Goal: Task Accomplishment & Management: Use online tool/utility

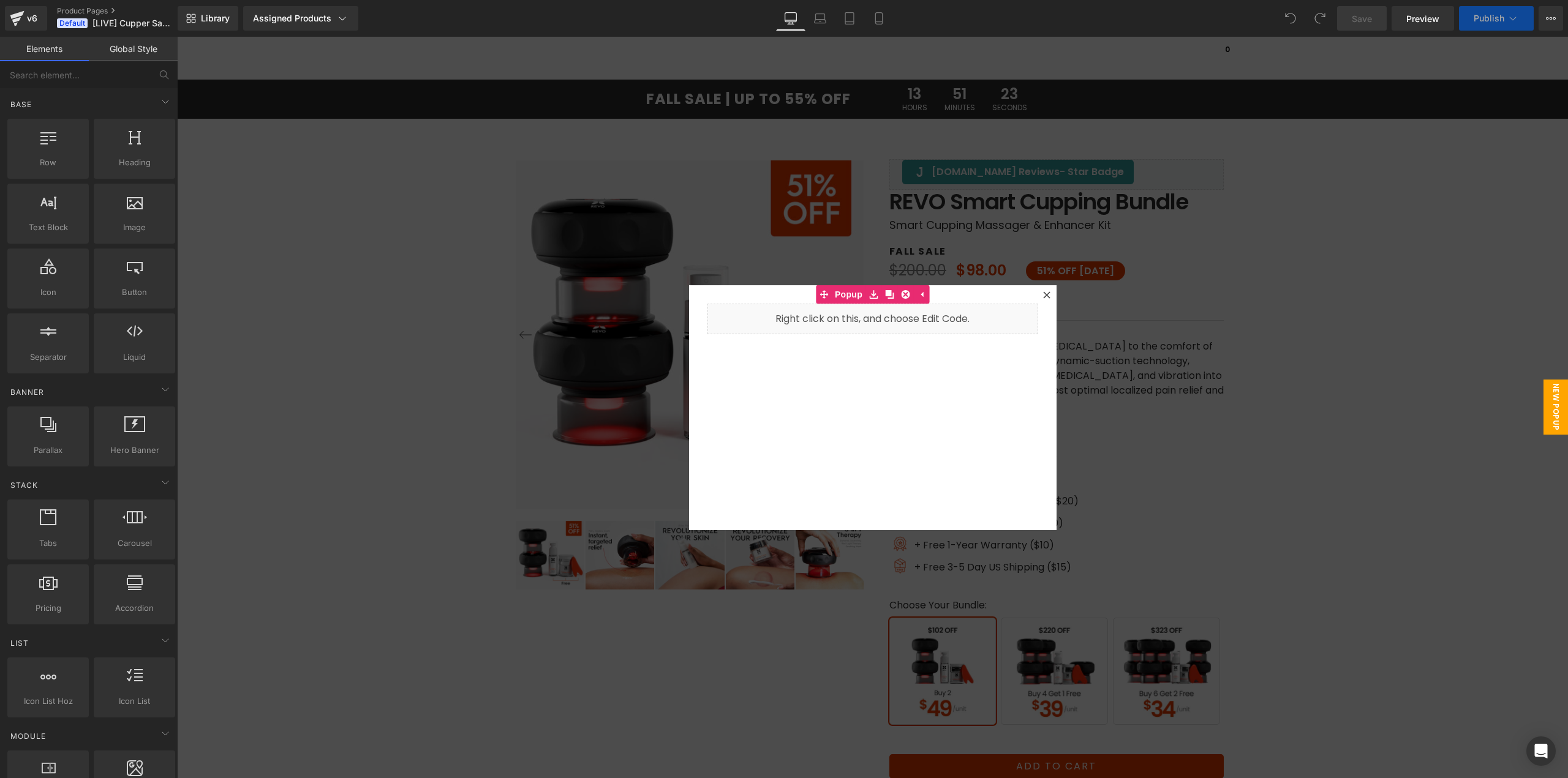
click at [1044, 295] on icon at bounding box center [1047, 295] width 7 height 7
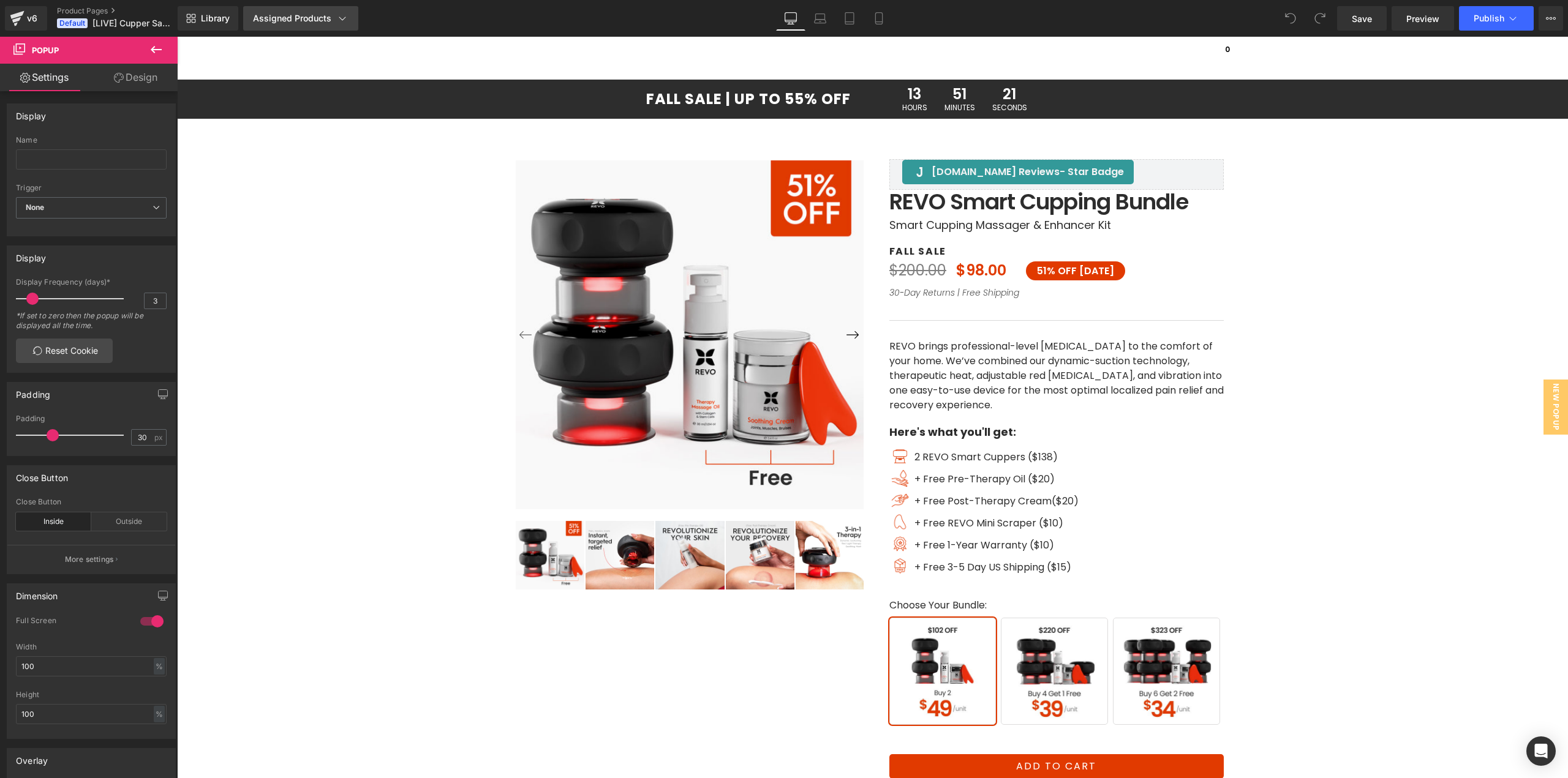
click at [284, 18] on div "Assigned Products" at bounding box center [301, 18] width 96 height 12
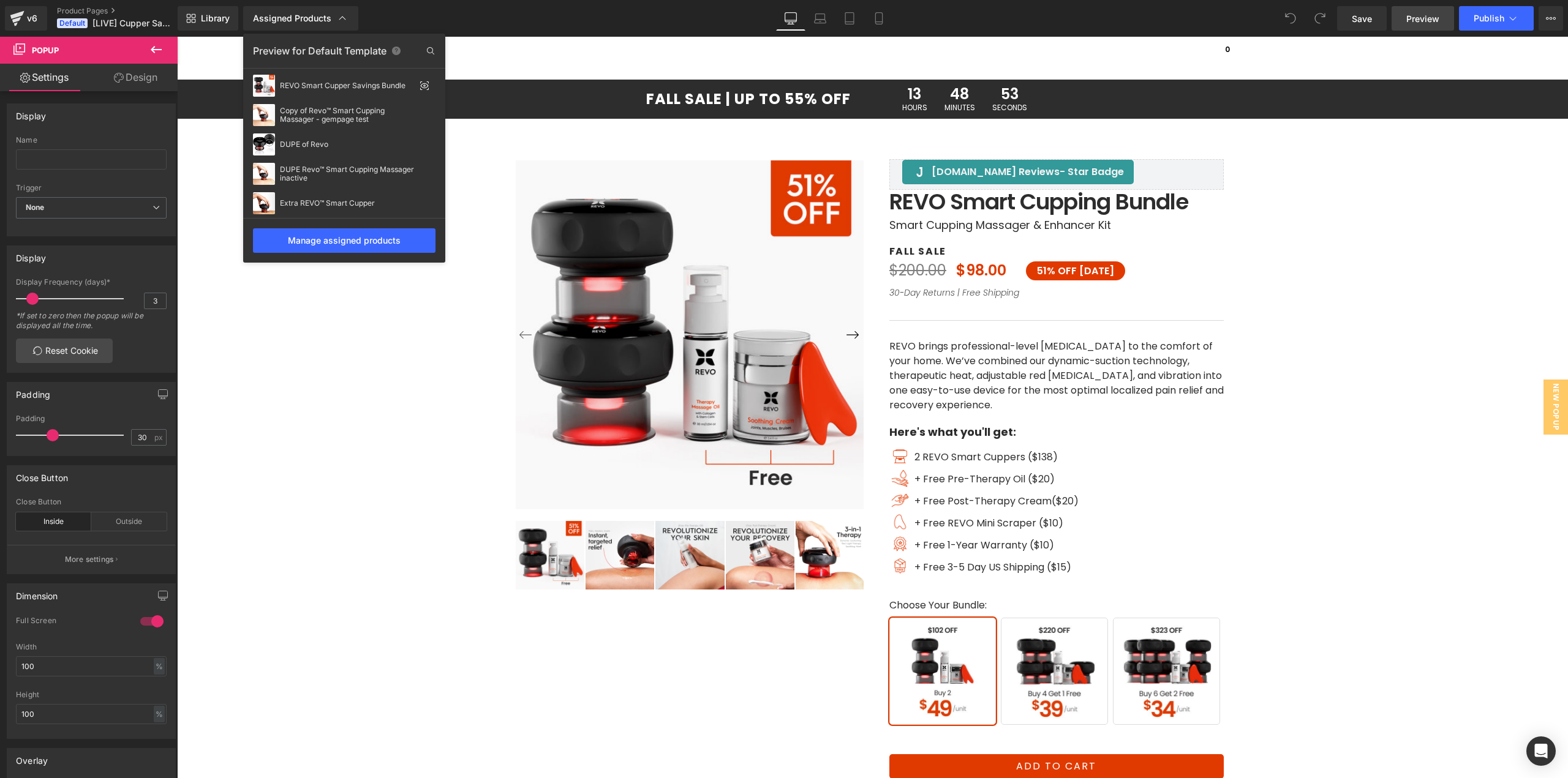
click at [1421, 18] on span "Preview" at bounding box center [1422, 19] width 33 height 13
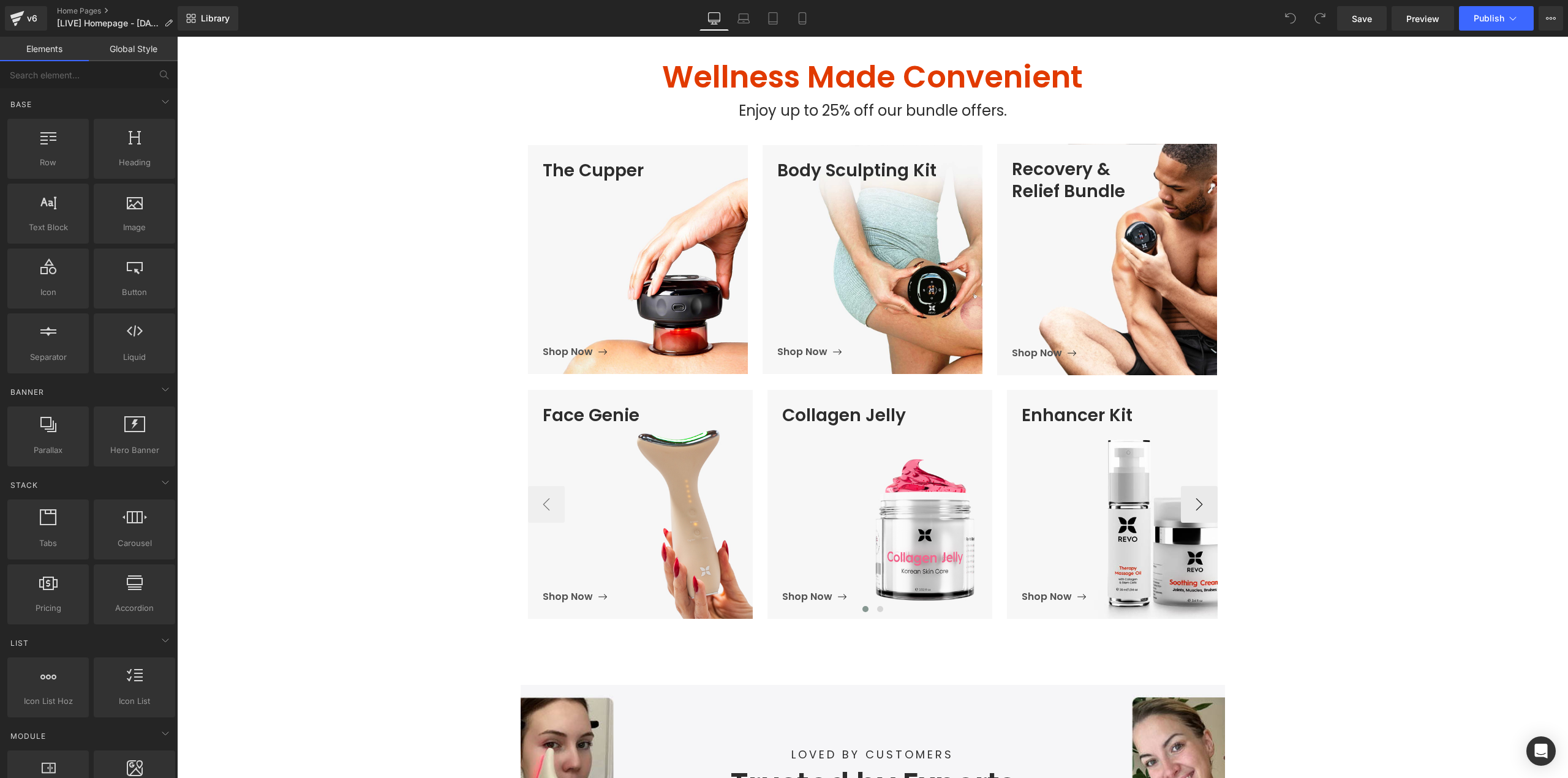
scroll to position [490, 0]
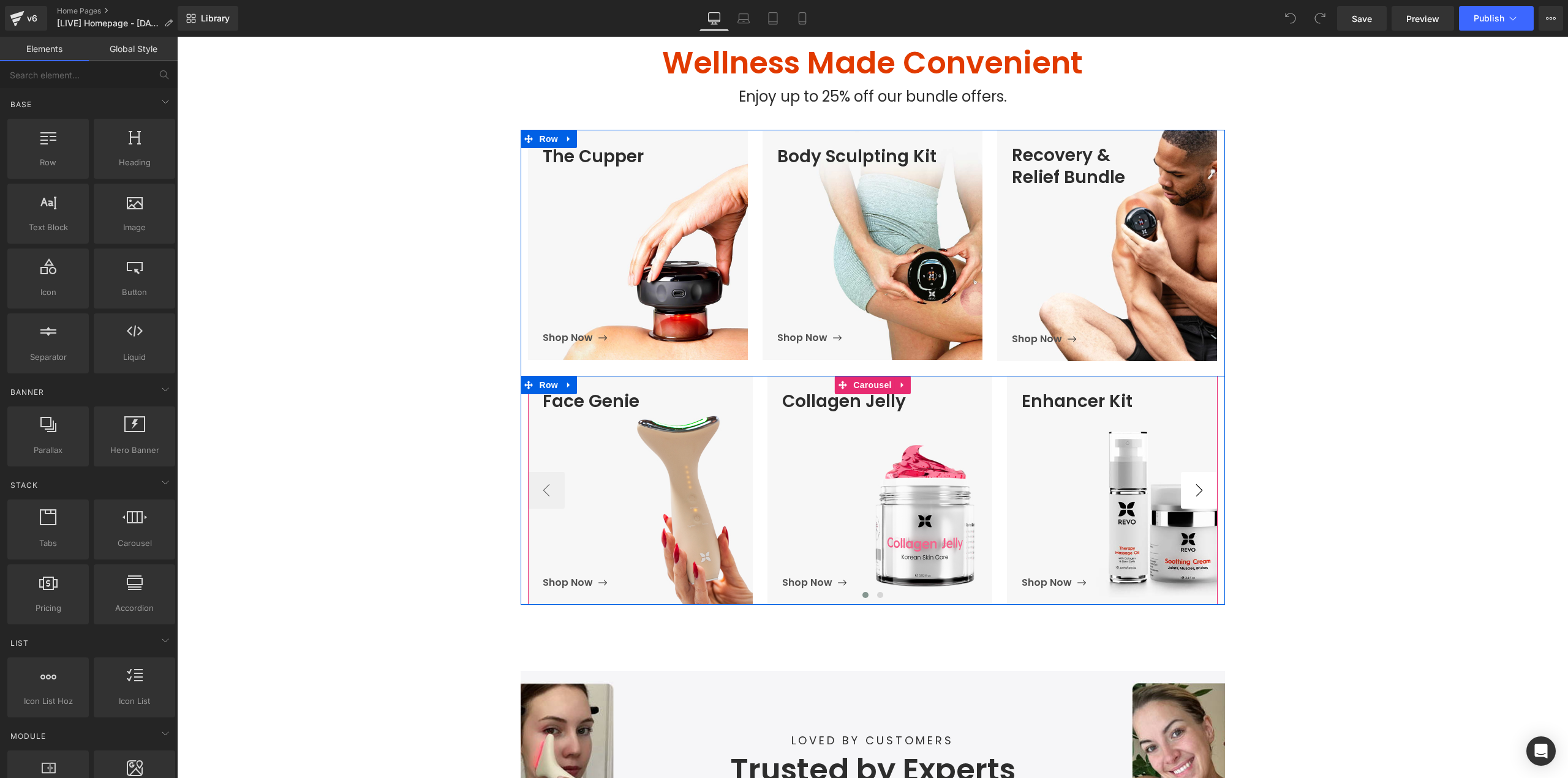
click at [1199, 499] on button "›" at bounding box center [1199, 491] width 37 height 37
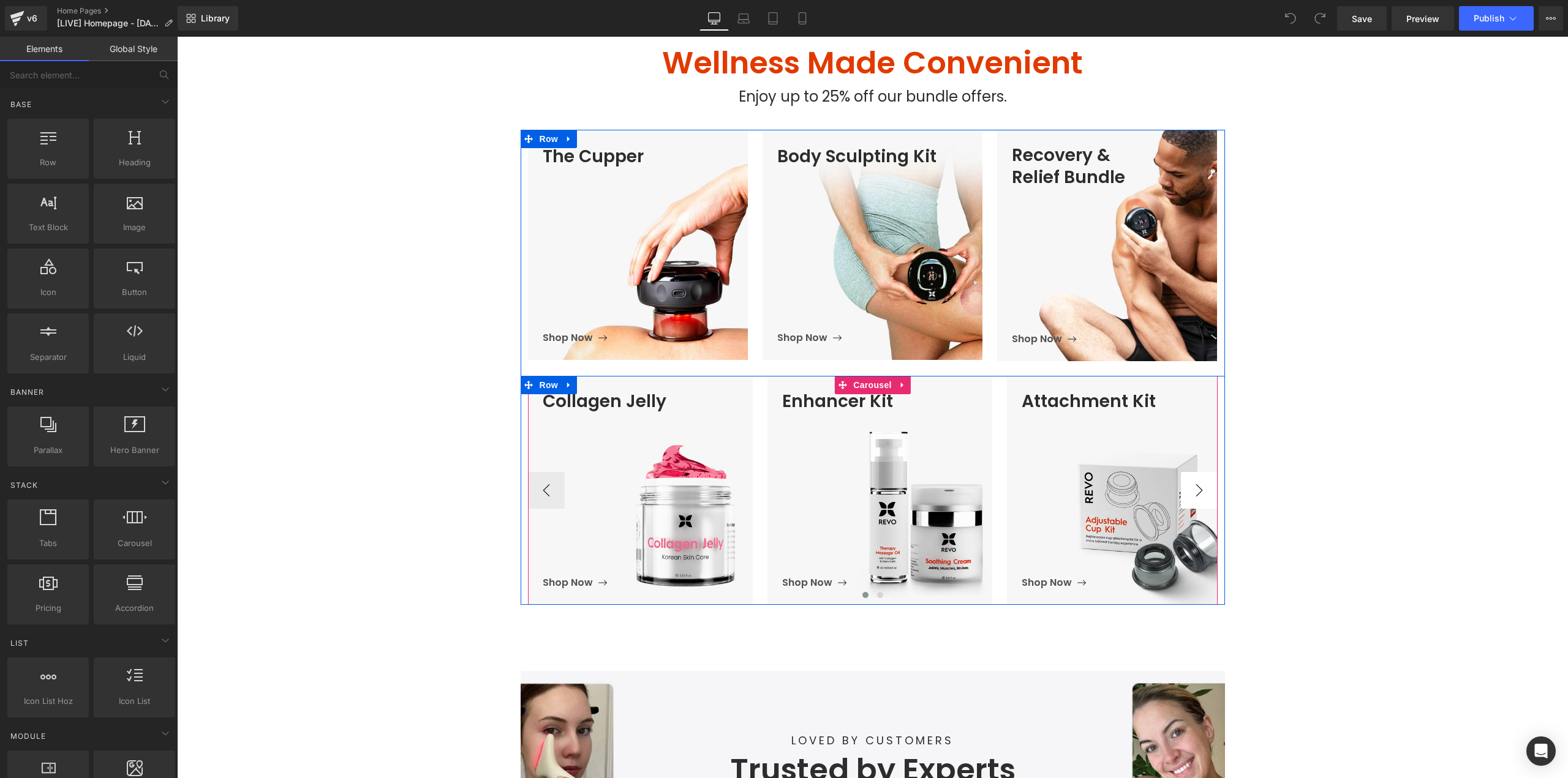
click at [1199, 499] on button "›" at bounding box center [1199, 491] width 37 height 37
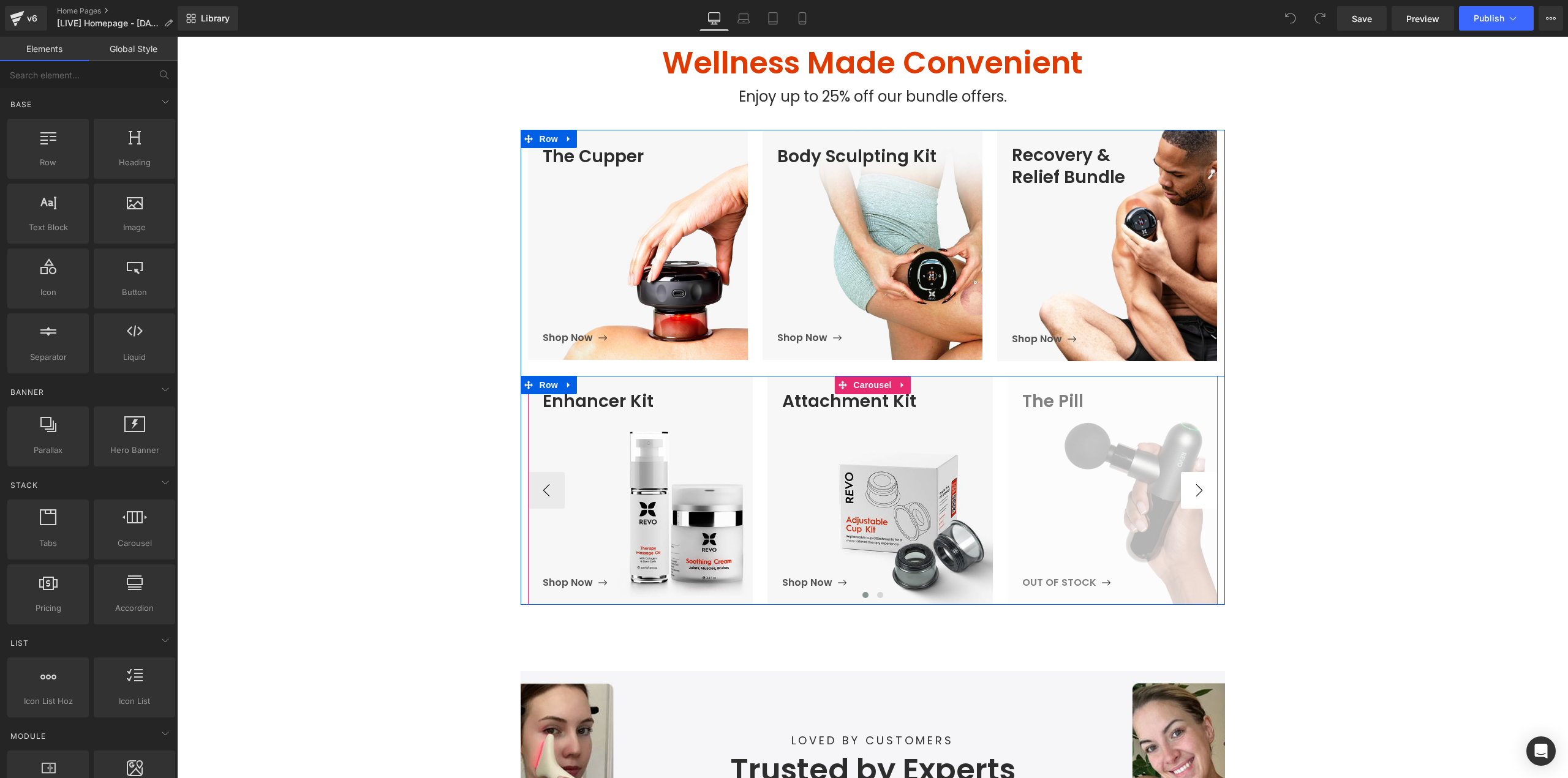
click at [1199, 499] on button "›" at bounding box center [1199, 491] width 37 height 37
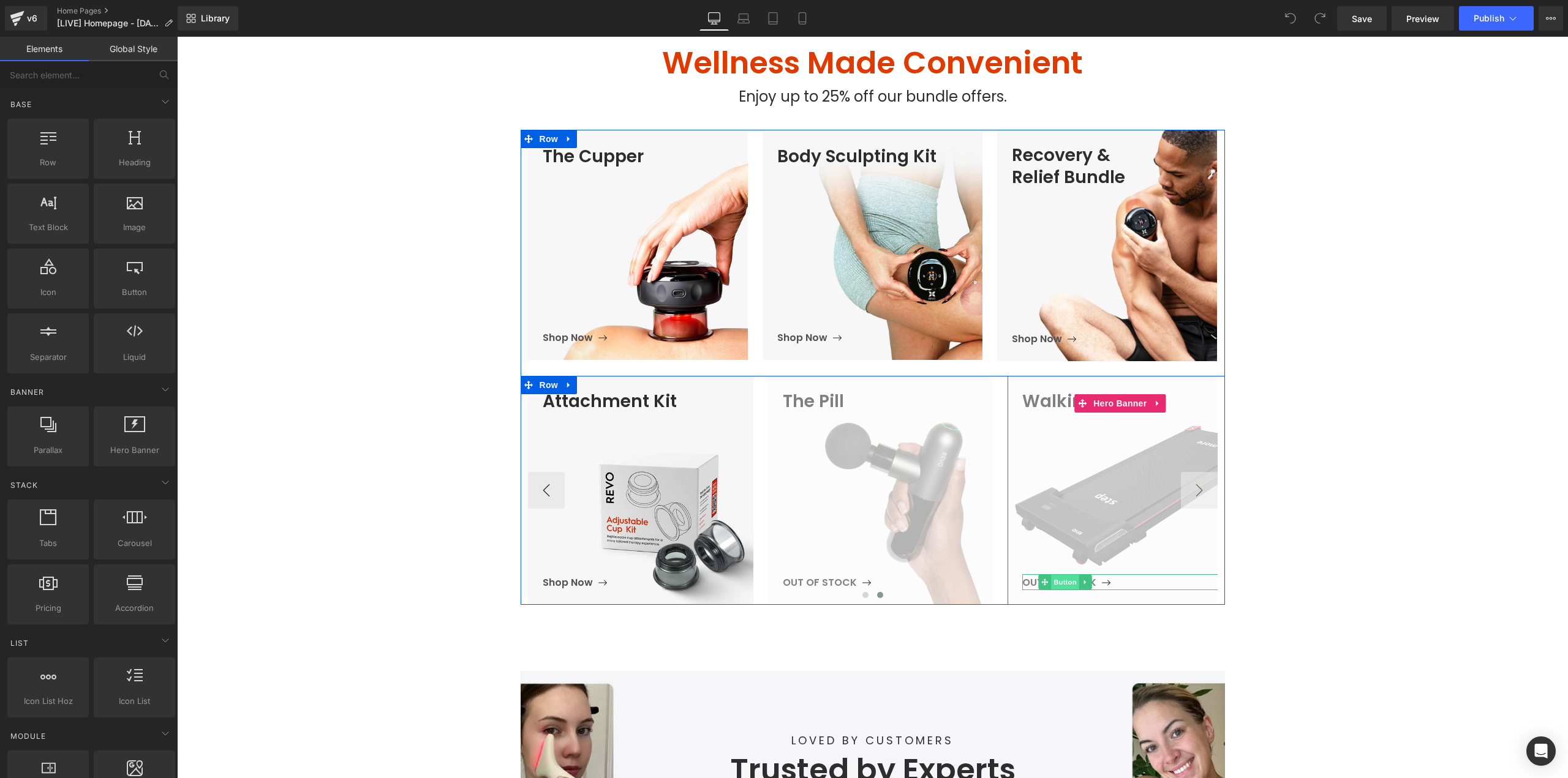
click at [1058, 581] on span "Button" at bounding box center [1065, 582] width 29 height 15
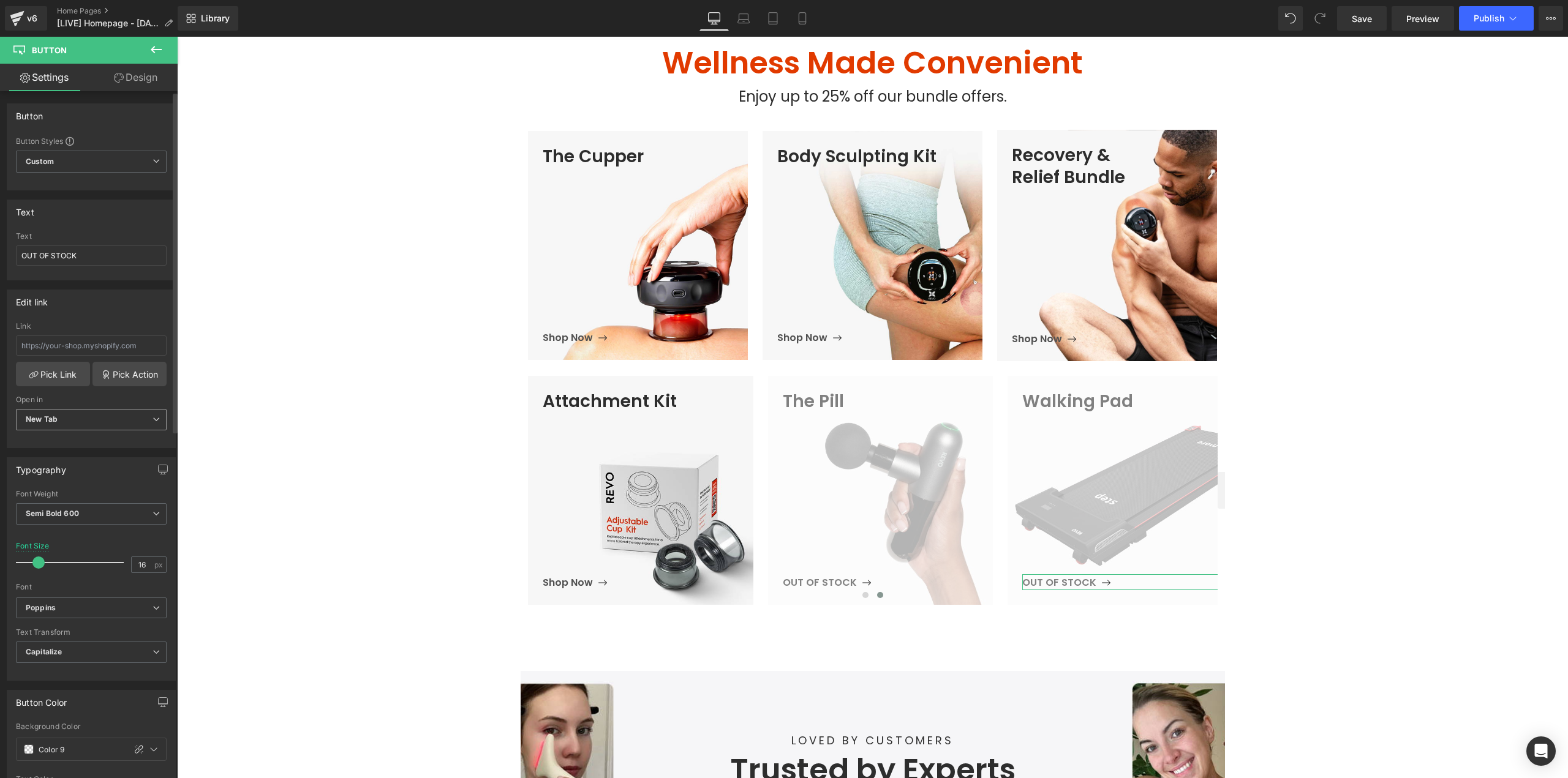
click at [78, 420] on span "New Tab" at bounding box center [91, 419] width 151 height 21
click at [59, 437] on div "Current Tab" at bounding box center [56, 442] width 43 height 9
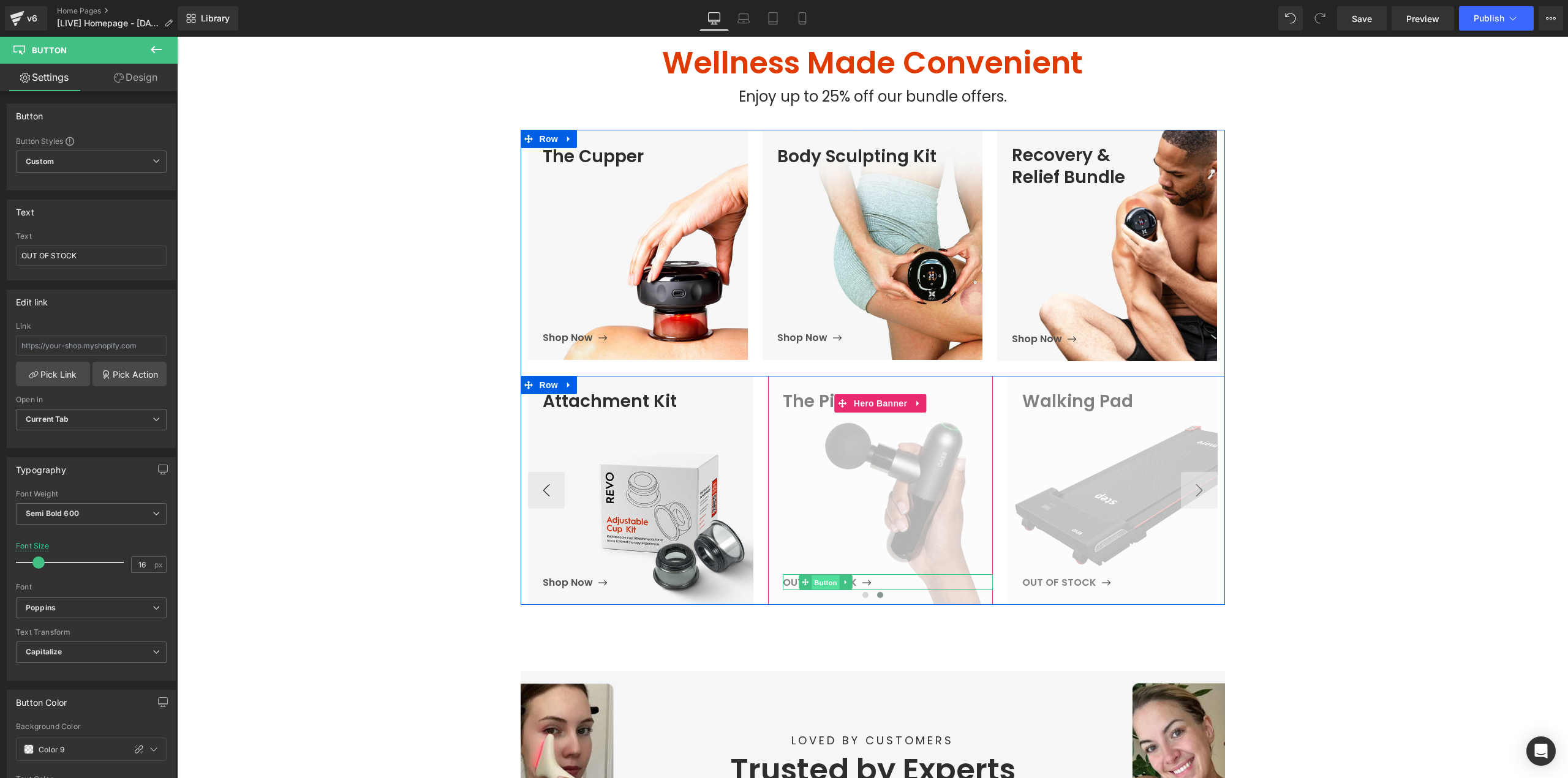
click at [815, 579] on span "Button" at bounding box center [826, 583] width 29 height 15
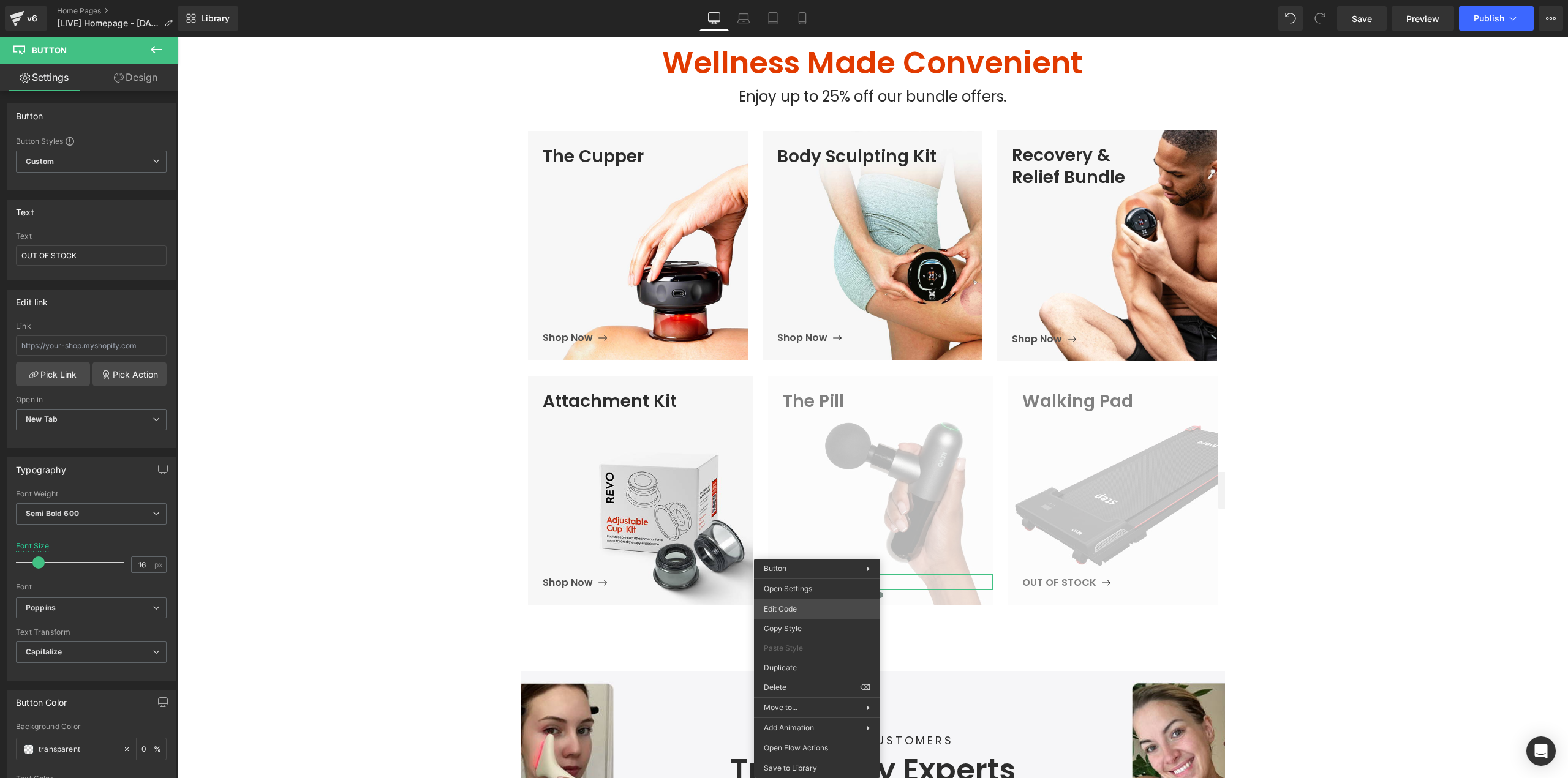
click at [795, 605] on body "Button You are previewing how the will restyle your page. You can not edit Elem…" at bounding box center [784, 389] width 1568 height 778
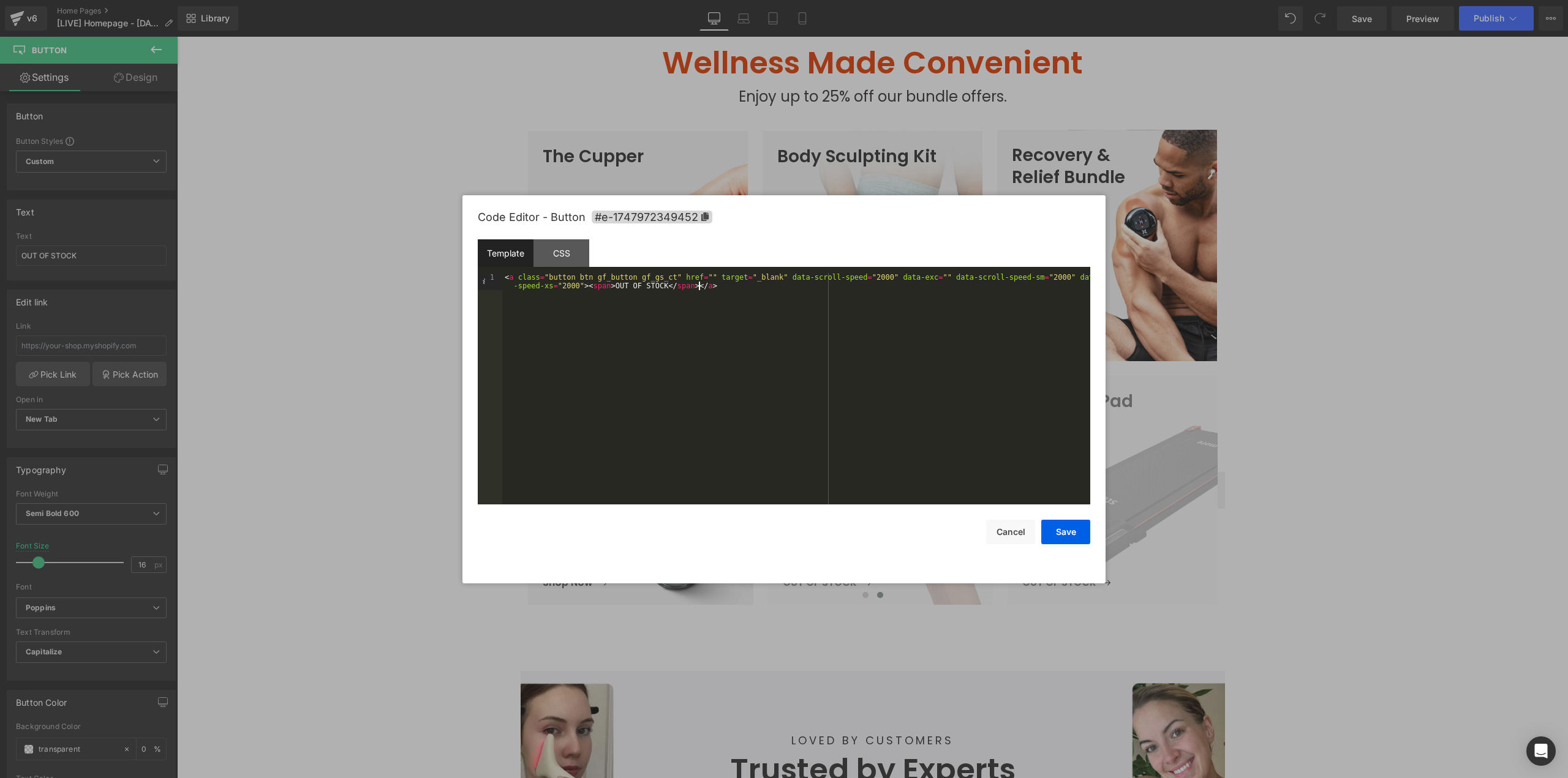
click at [793, 355] on div "< a class = "button btn gf_button gf_gs_ct" href = "" target = "_blank" data-sc…" at bounding box center [796, 405] width 588 height 265
click at [1403, 301] on div at bounding box center [784, 389] width 1568 height 778
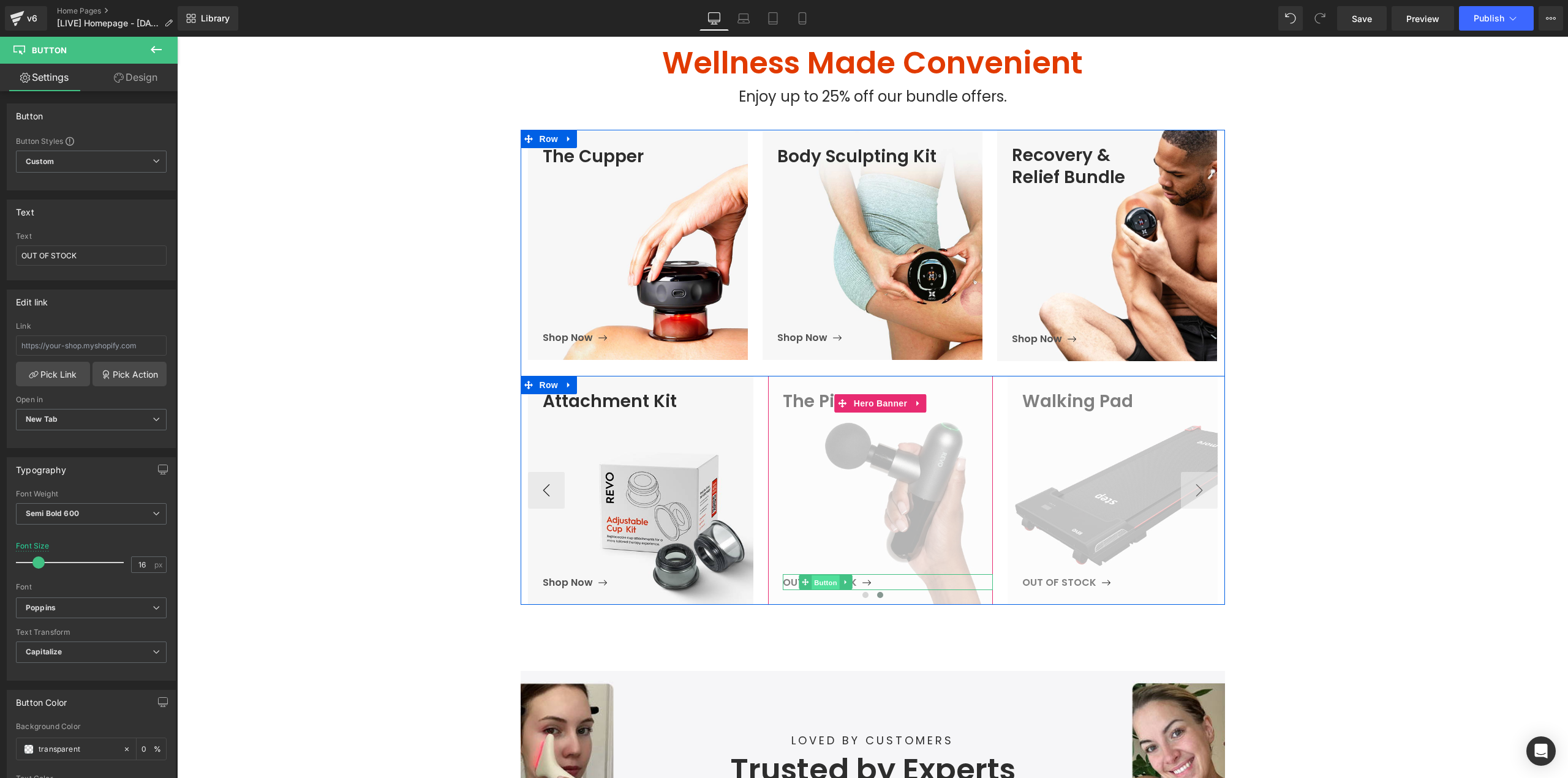
click at [821, 584] on span "Button" at bounding box center [826, 583] width 29 height 15
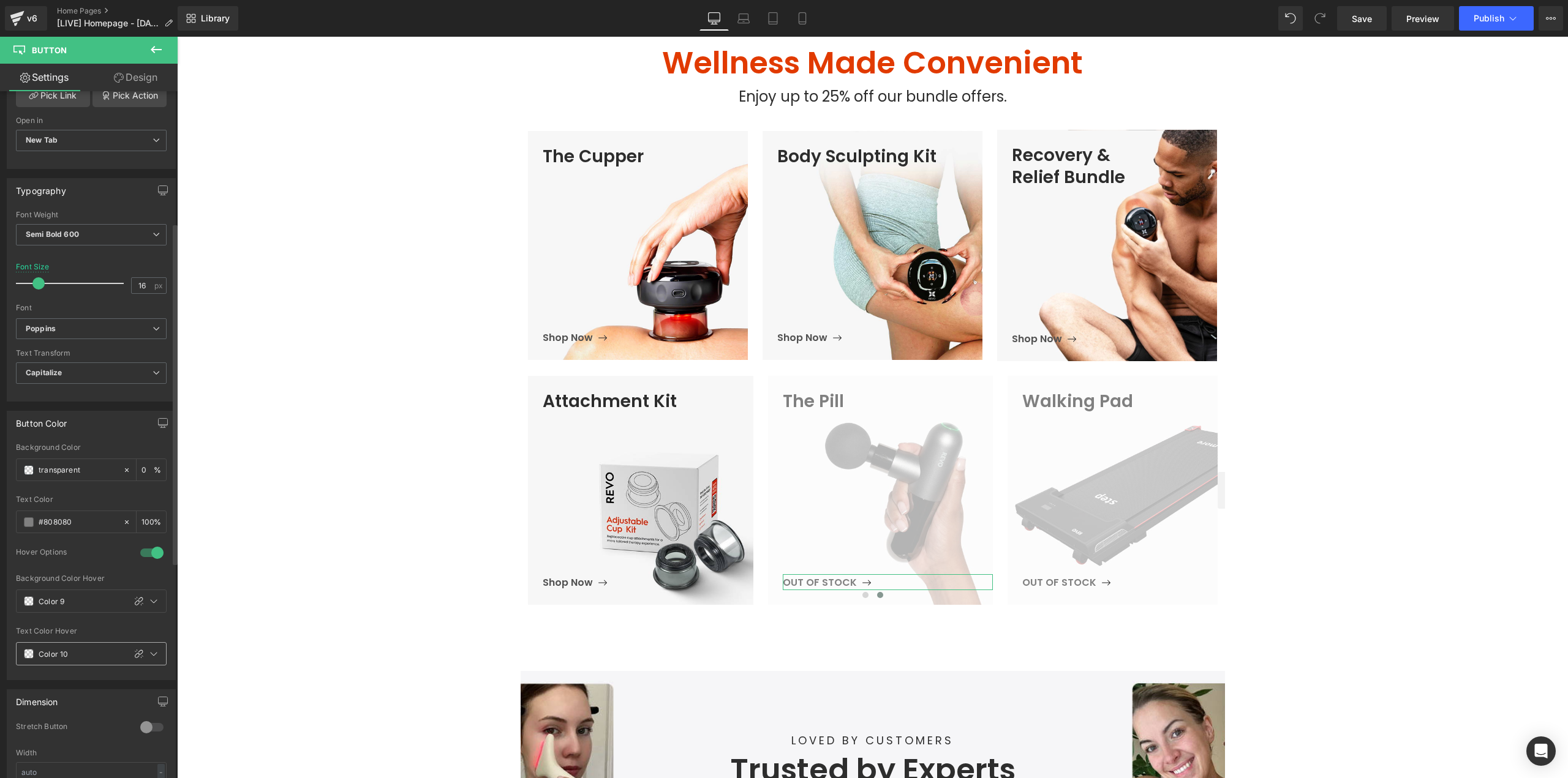
scroll to position [306, 0]
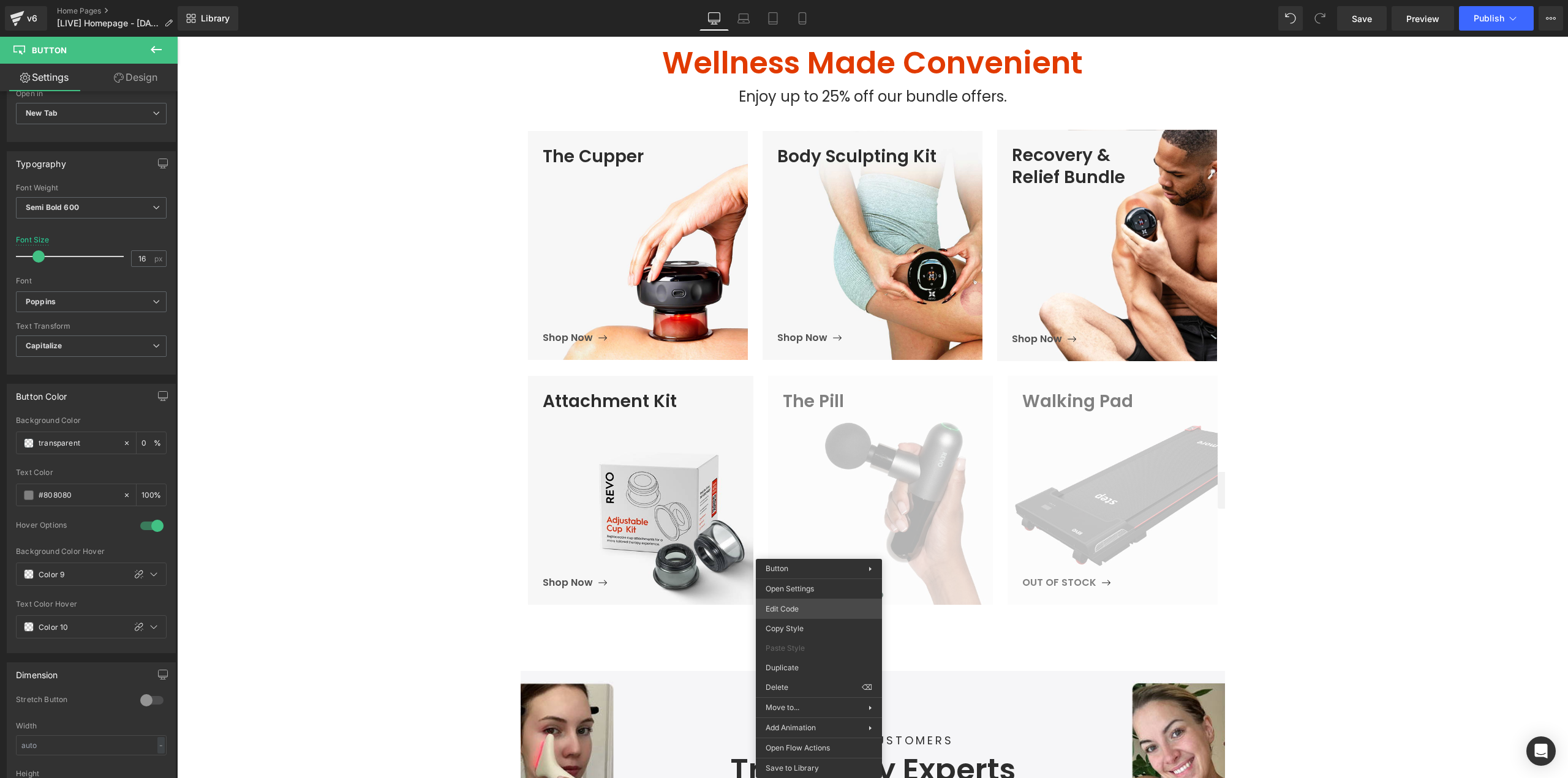
click at [795, 616] on body "Button You are previewing how the will restyle your page. You can not edit Elem…" at bounding box center [784, 389] width 1568 height 778
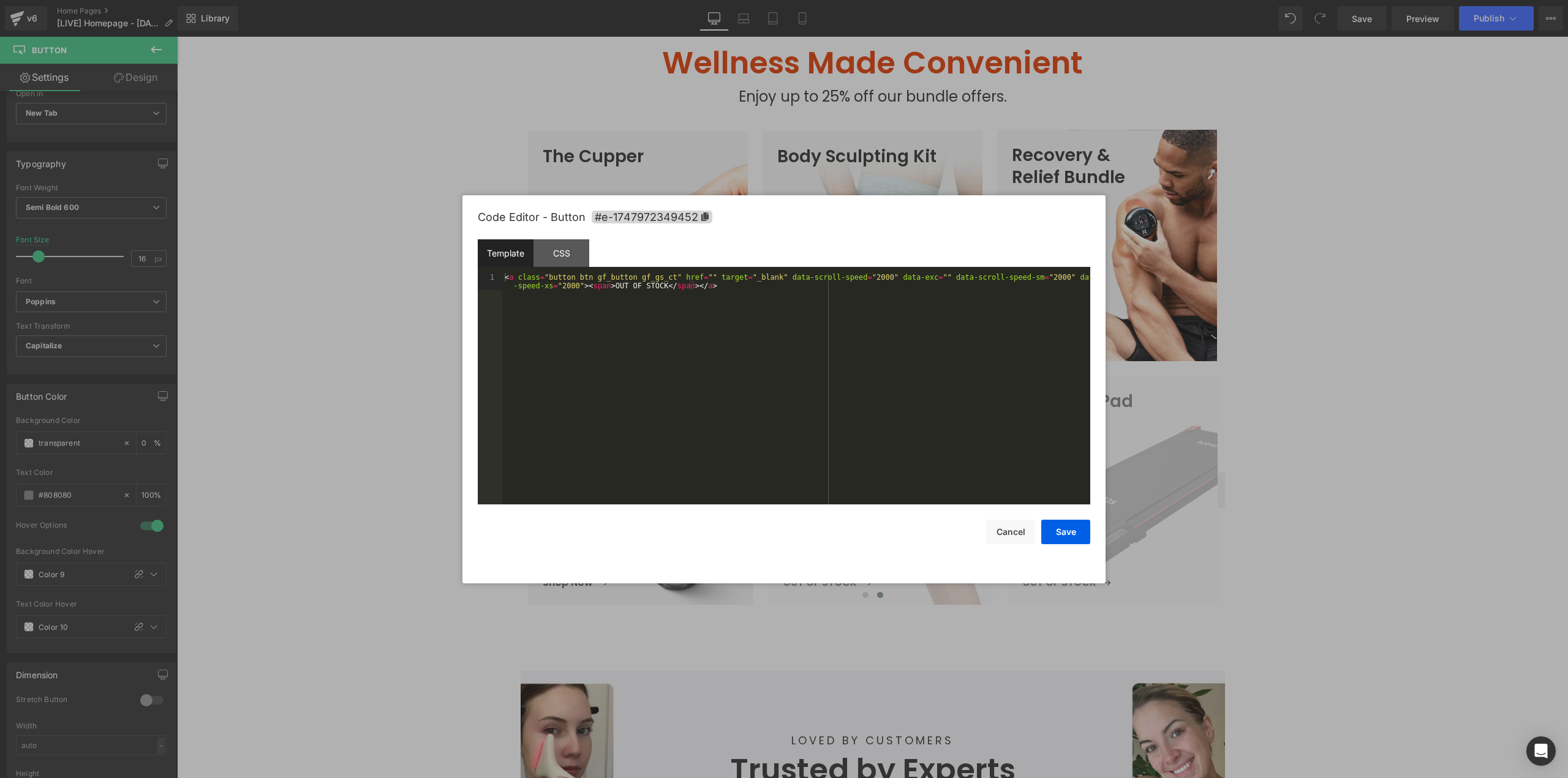
click at [725, 428] on div "< a class = "button btn gf_button gf_gs_ct" href = "" target = "_blank" data-sc…" at bounding box center [796, 405] width 588 height 265
click at [704, 361] on div "< a class = "button btn gf_button gf_gs_ct" href = "" target = "_blank" data-sc…" at bounding box center [796, 388] width 588 height 232
click at [1070, 531] on button "Save" at bounding box center [1066, 532] width 49 height 24
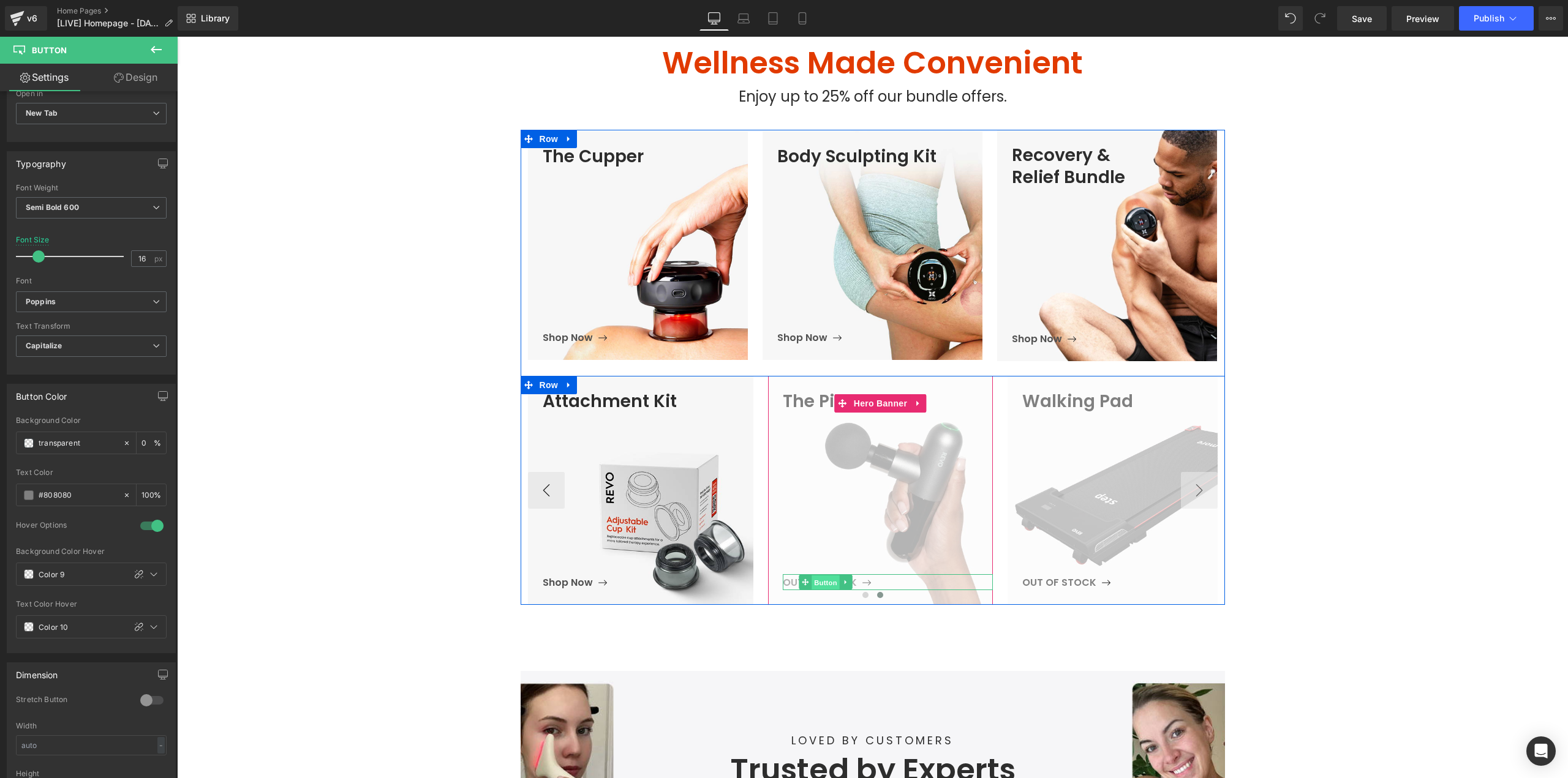
click at [821, 584] on span "Button" at bounding box center [826, 583] width 29 height 15
click at [1066, 584] on span "Button" at bounding box center [1065, 582] width 29 height 15
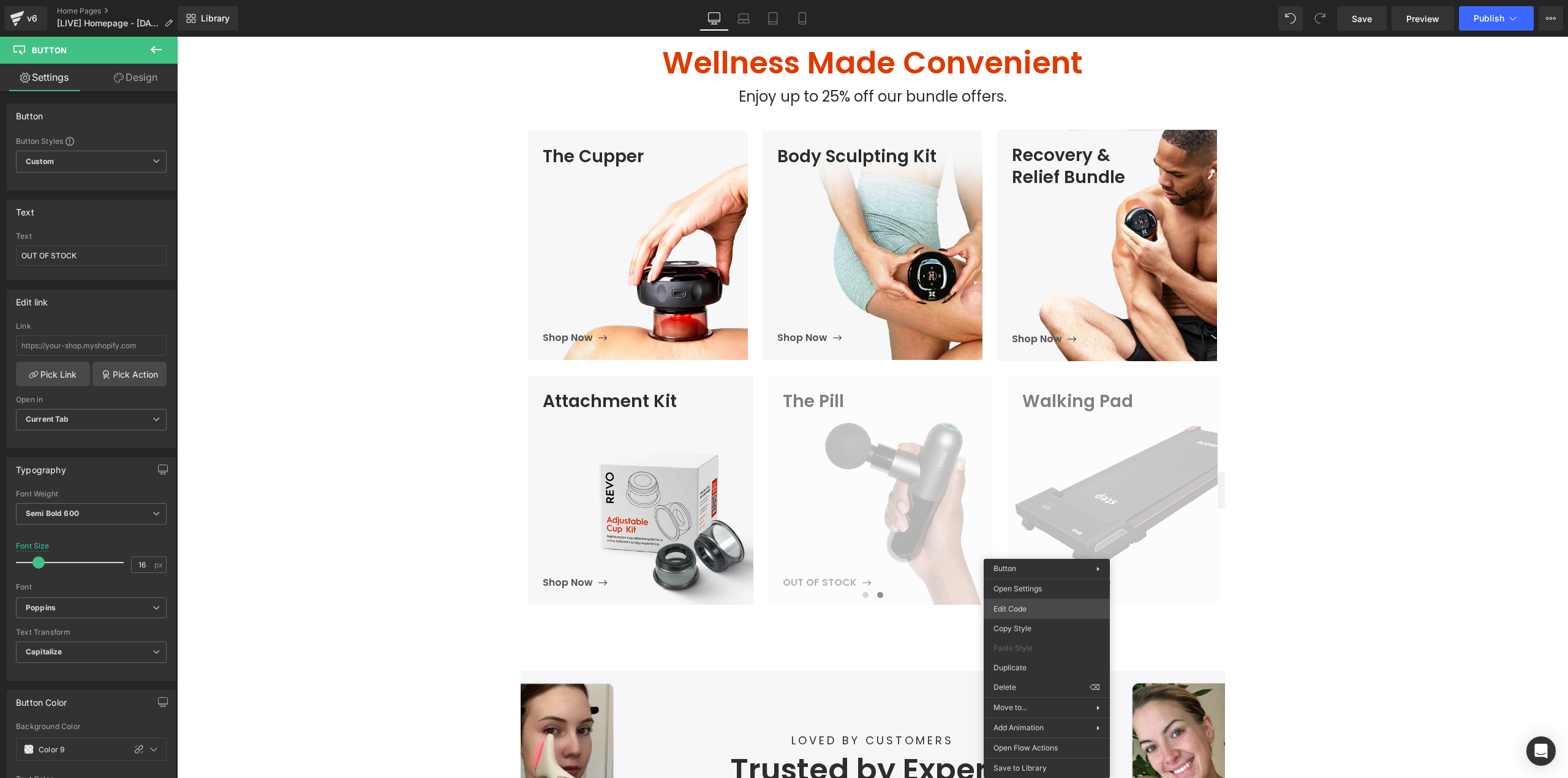
click at [1013, 613] on body "Button You are previewing how the will restyle your page. You can not edit Elem…" at bounding box center [784, 389] width 1568 height 778
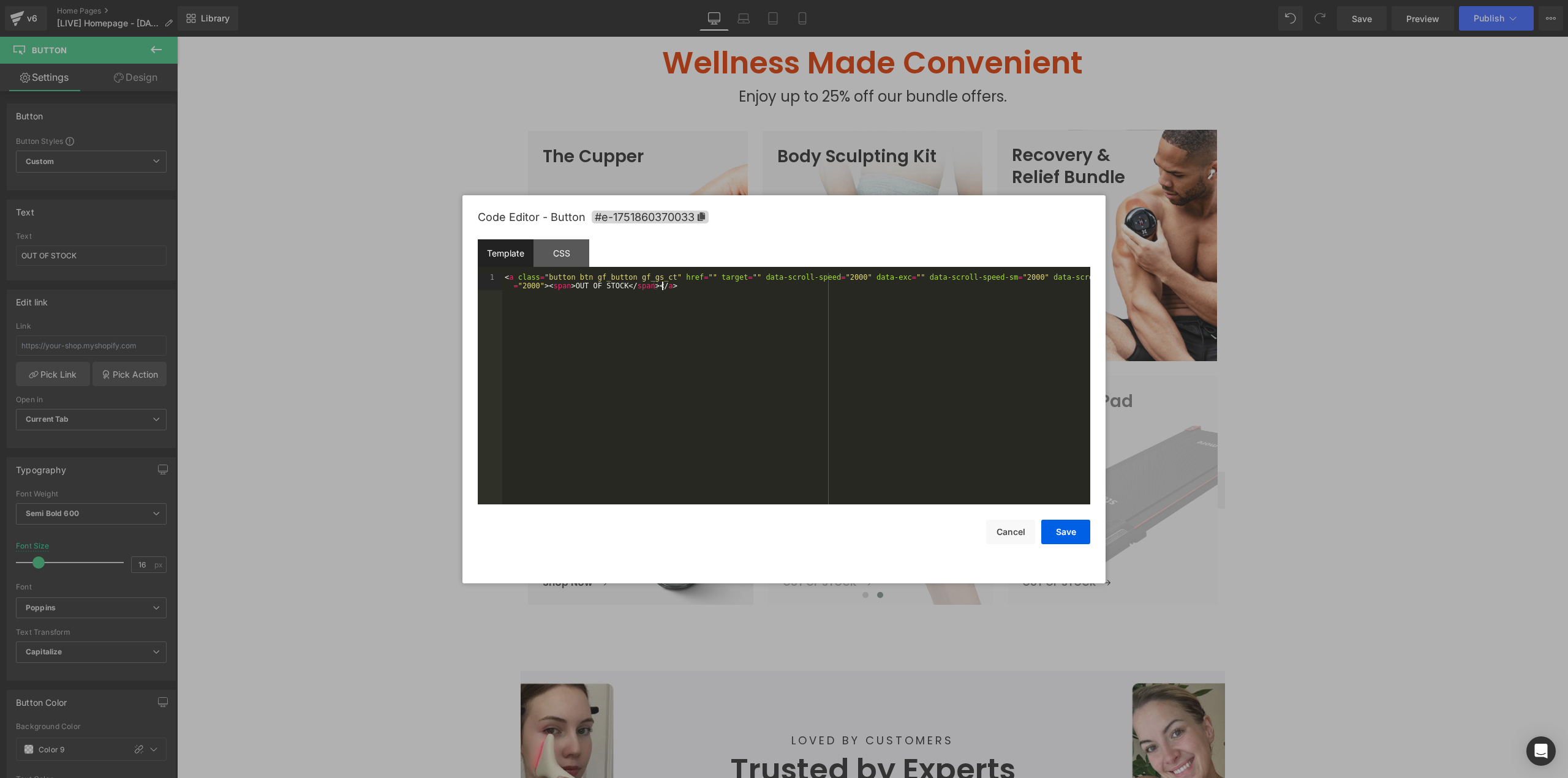
click at [782, 414] on div "< a class = "button btn gf_button gf_gs_ct" href = "" target = "" data-scroll-s…" at bounding box center [796, 405] width 588 height 265
drag, startPoint x: 946, startPoint y: 277, endPoint x: 935, endPoint y: 279, distance: 11.2
click at [935, 279] on div "< a class = "button btn gf_button gf_gs_ct" href = "javascript:void(0);" style …" at bounding box center [796, 401] width 588 height 257
click at [1064, 537] on button "Save" at bounding box center [1066, 532] width 49 height 24
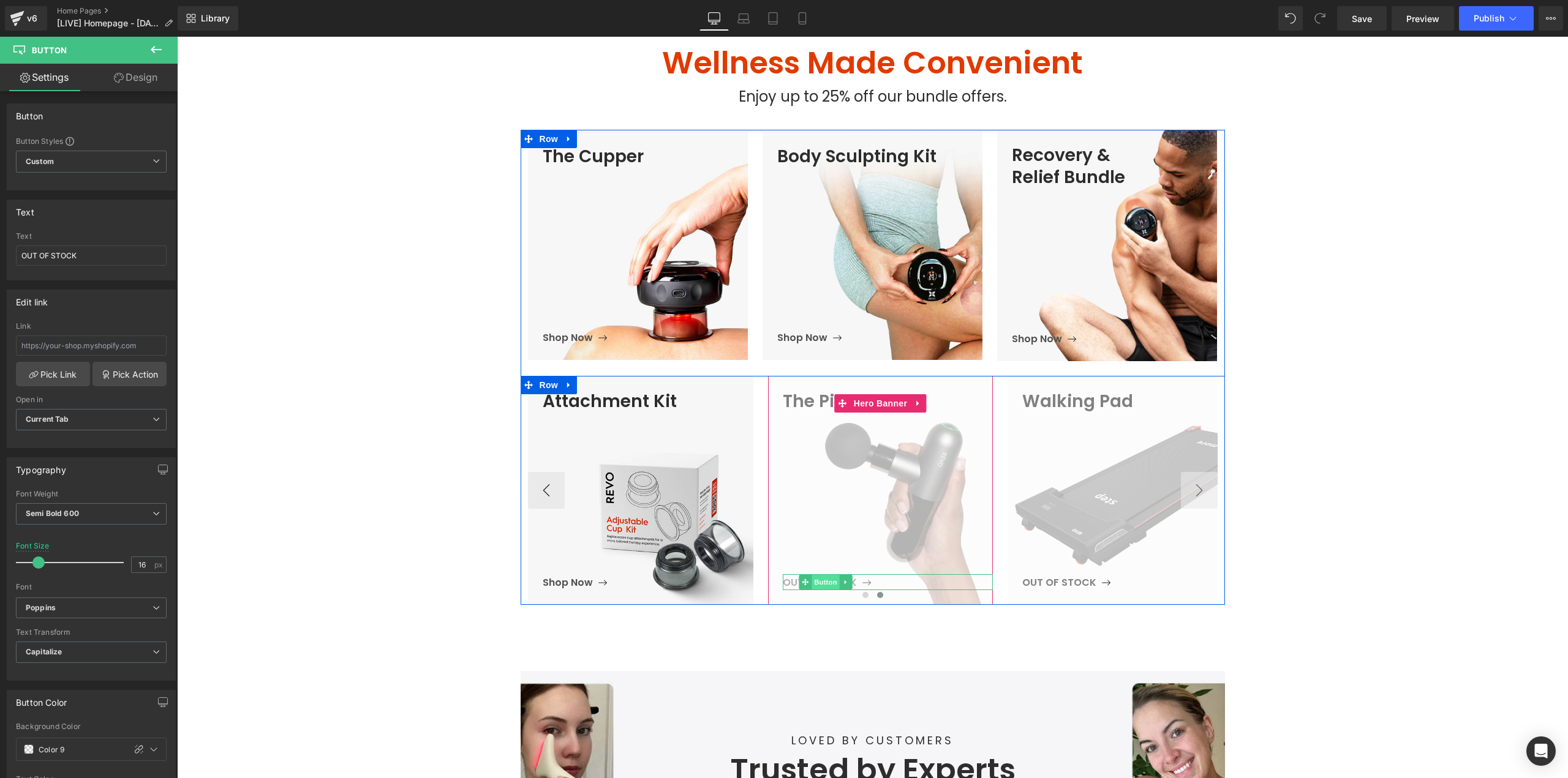
click at [824, 583] on span "Button" at bounding box center [826, 582] width 29 height 15
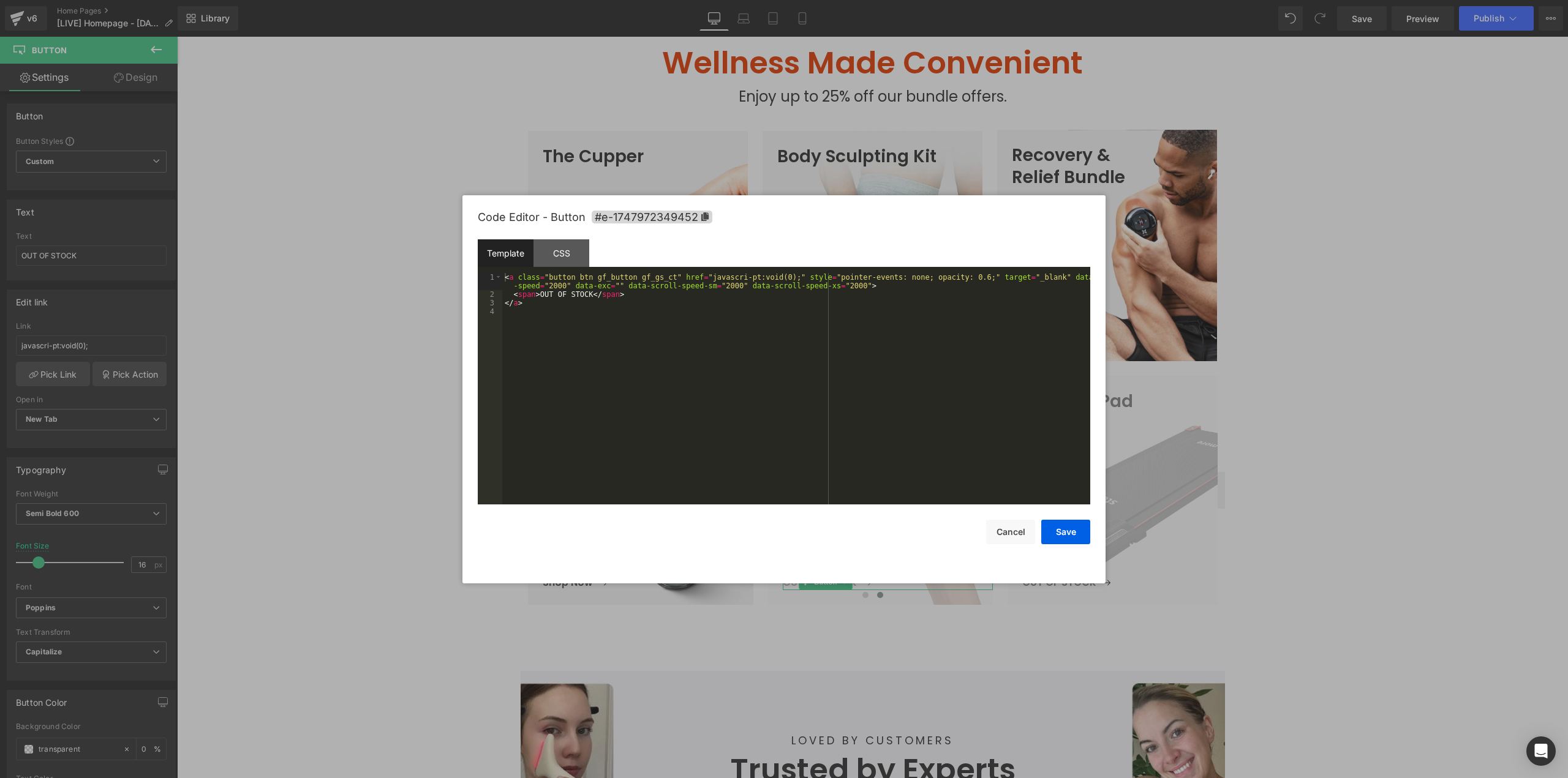
click at [796, 613] on body "Button You are previewing how the will restyle your page. You can not edit Elem…" at bounding box center [784, 389] width 1568 height 778
drag, startPoint x: 948, startPoint y: 278, endPoint x: 937, endPoint y: 281, distance: 11.4
click at [937, 281] on div "< a class = "button btn gf_button gf_gs_ct" href = "javascri-pt:void(0);" style…" at bounding box center [796, 401] width 588 height 257
drag, startPoint x: 1055, startPoint y: 528, endPoint x: 1048, endPoint y: 532, distance: 8.1
click at [1055, 529] on button "Save" at bounding box center [1066, 532] width 49 height 24
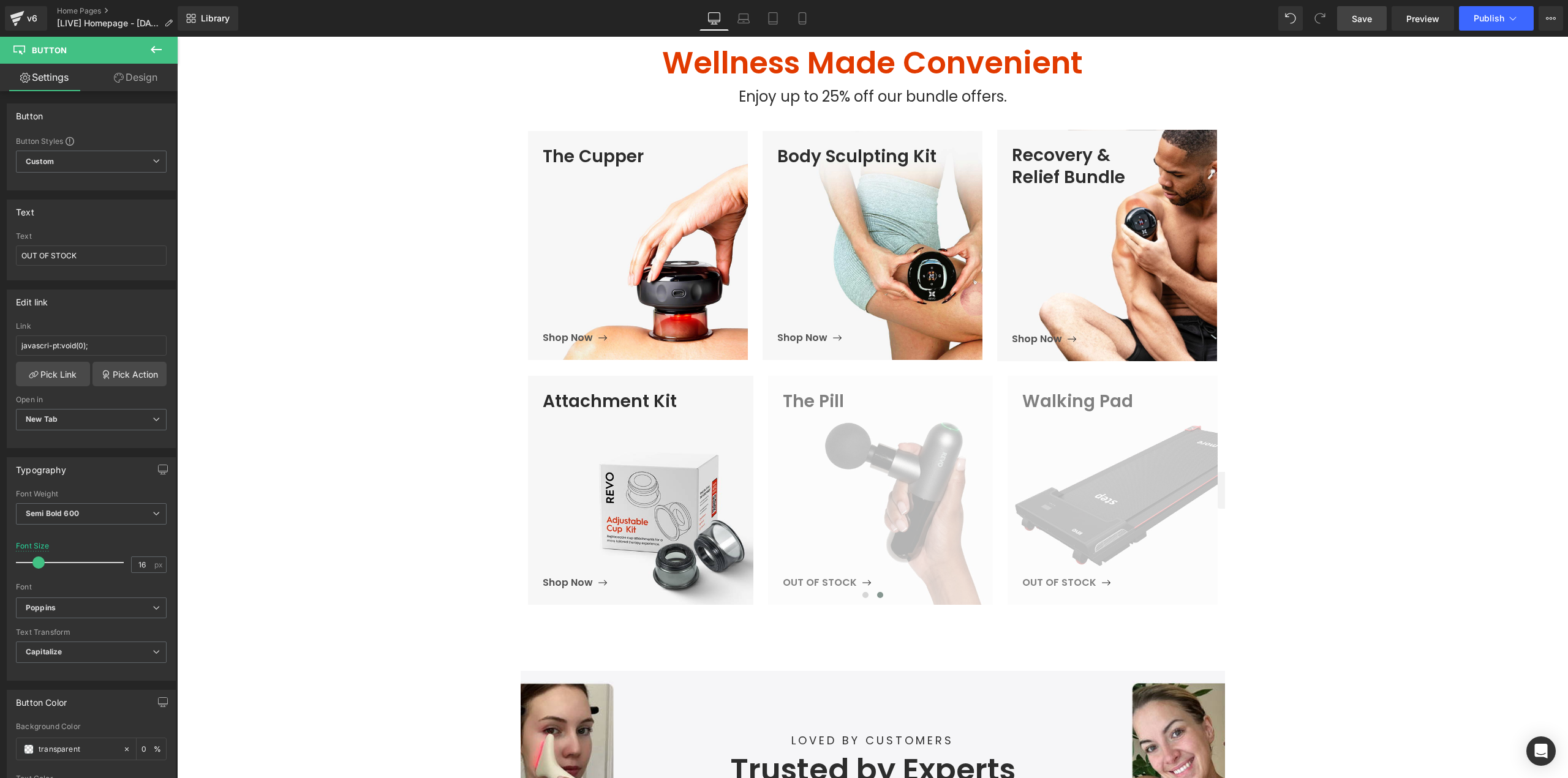
click at [1356, 20] on span "Save" at bounding box center [1362, 19] width 20 height 13
click at [1410, 17] on span "Preview" at bounding box center [1422, 19] width 33 height 13
click at [1463, 21] on button "Publish" at bounding box center [1496, 18] width 75 height 24
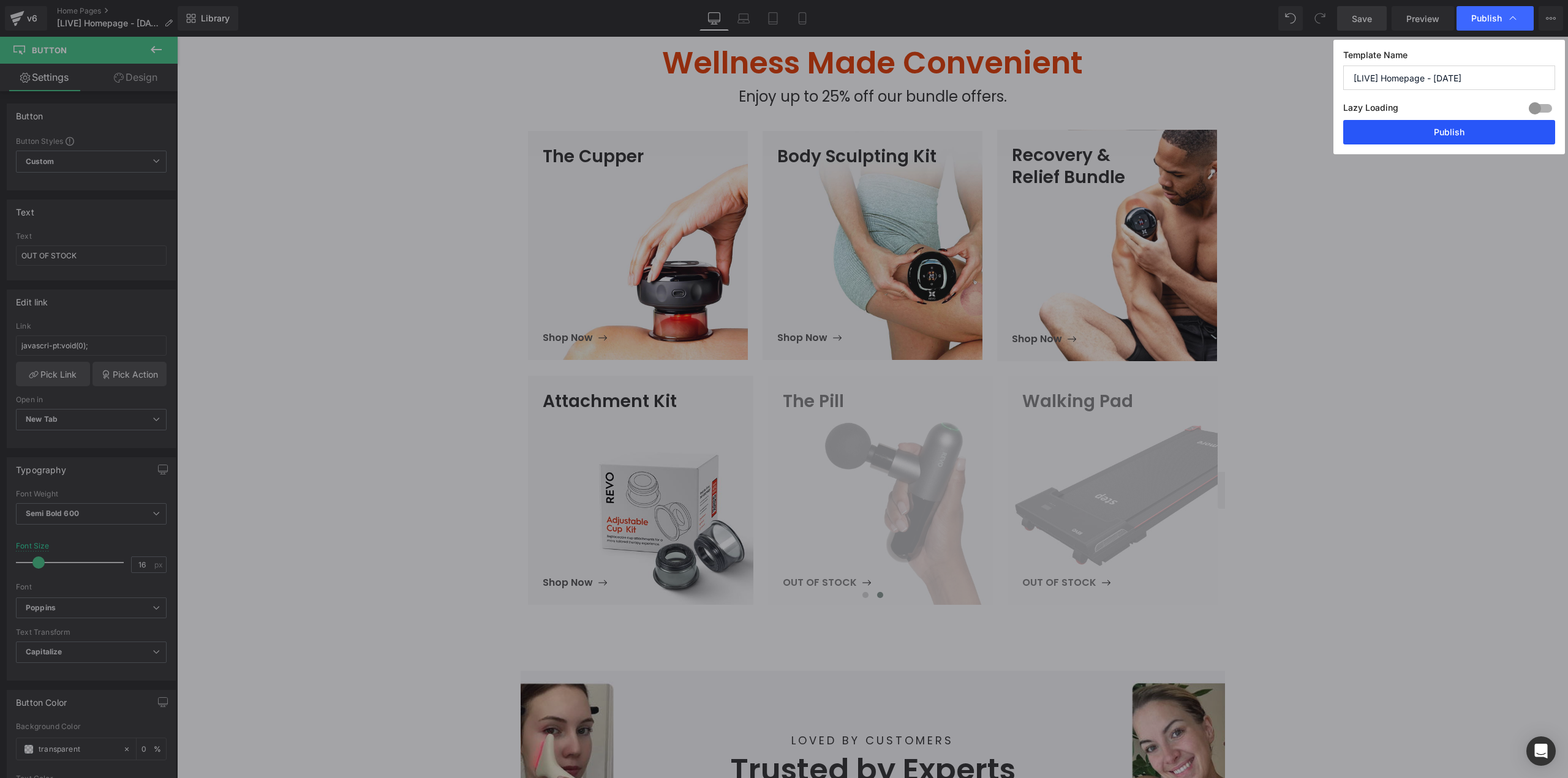
click at [1422, 134] on button "Publish" at bounding box center [1449, 132] width 212 height 24
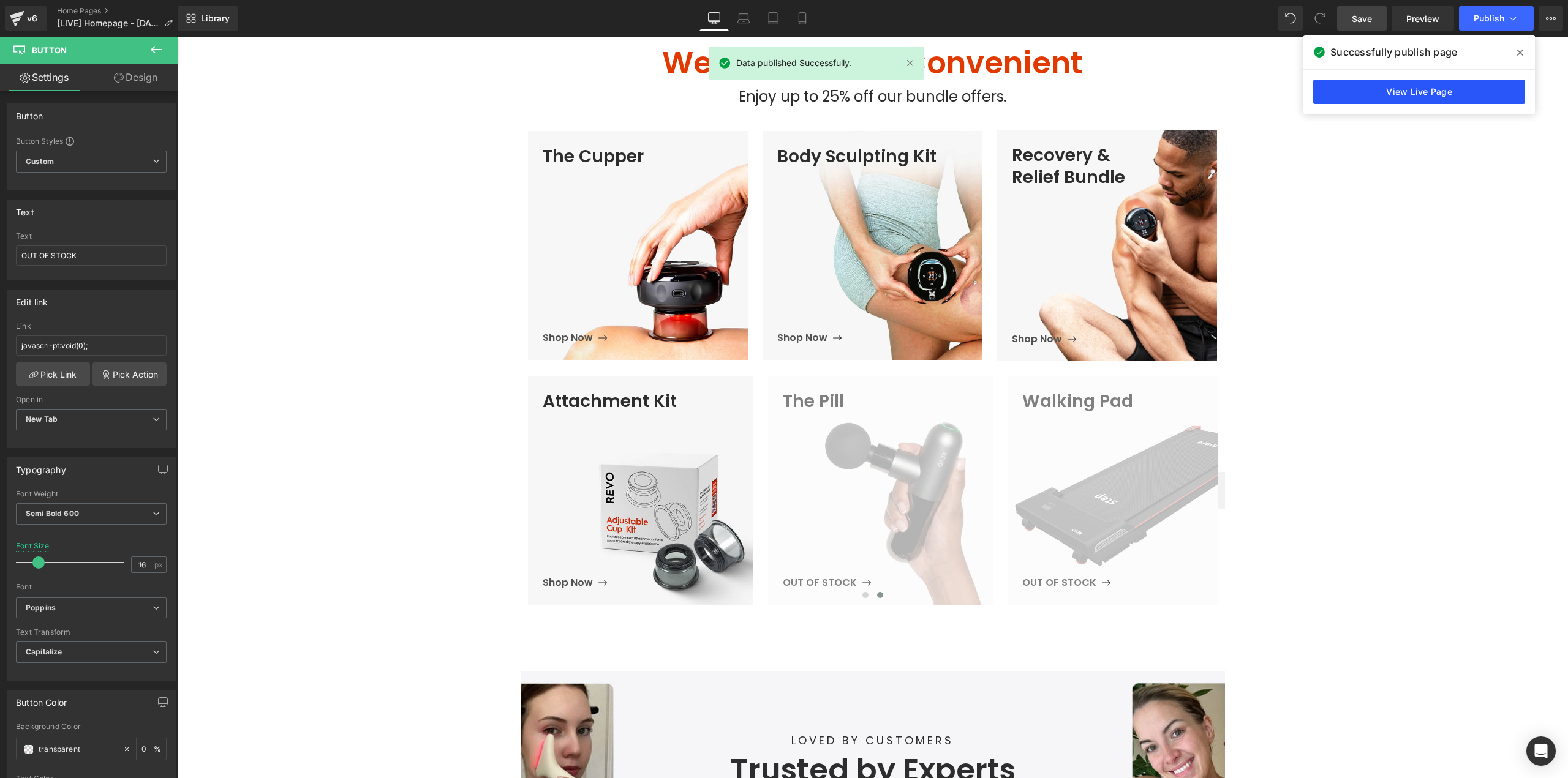
click at [1371, 88] on link "View Live Page" at bounding box center [1419, 91] width 212 height 24
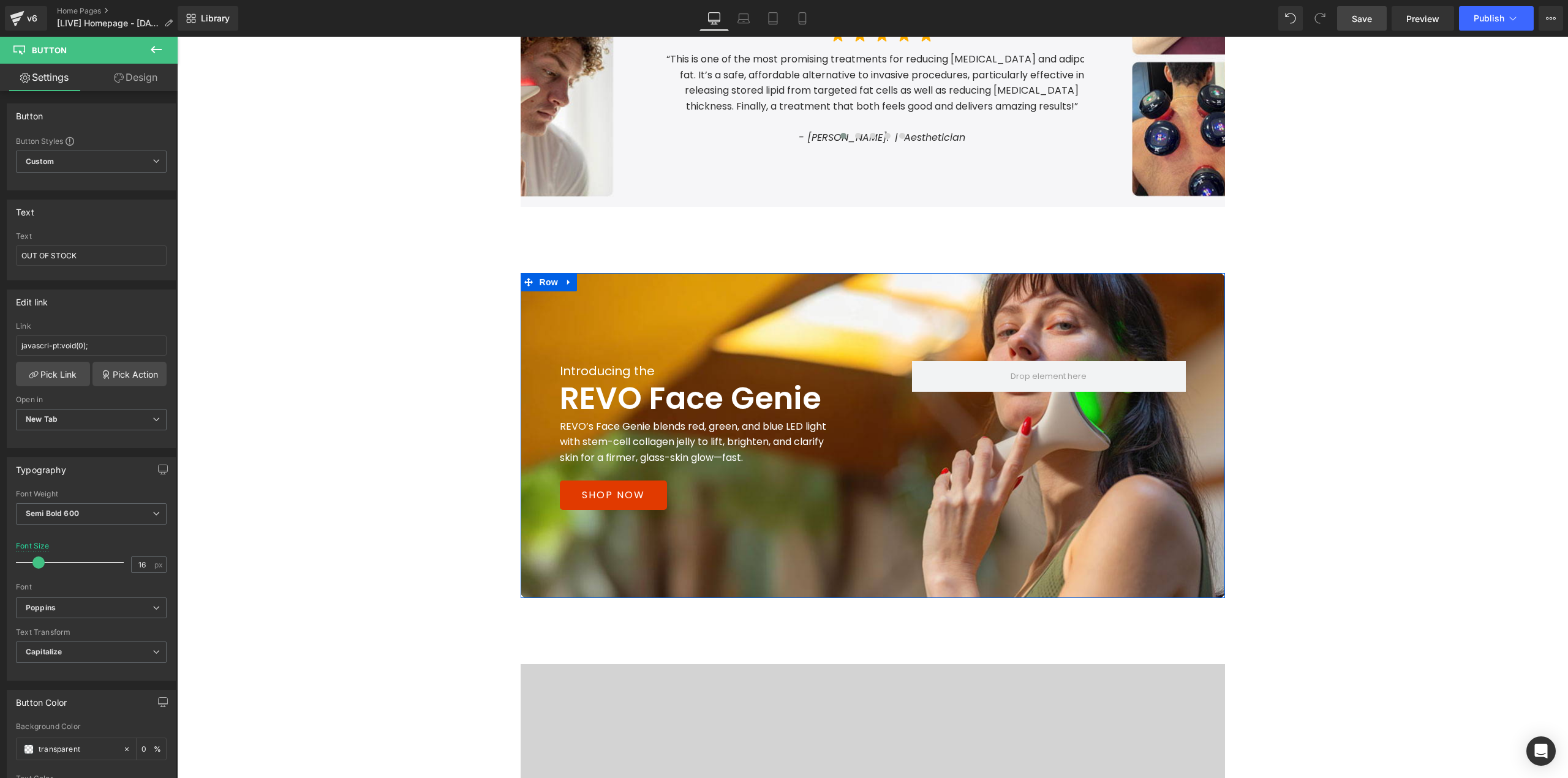
scroll to position [1163, 0]
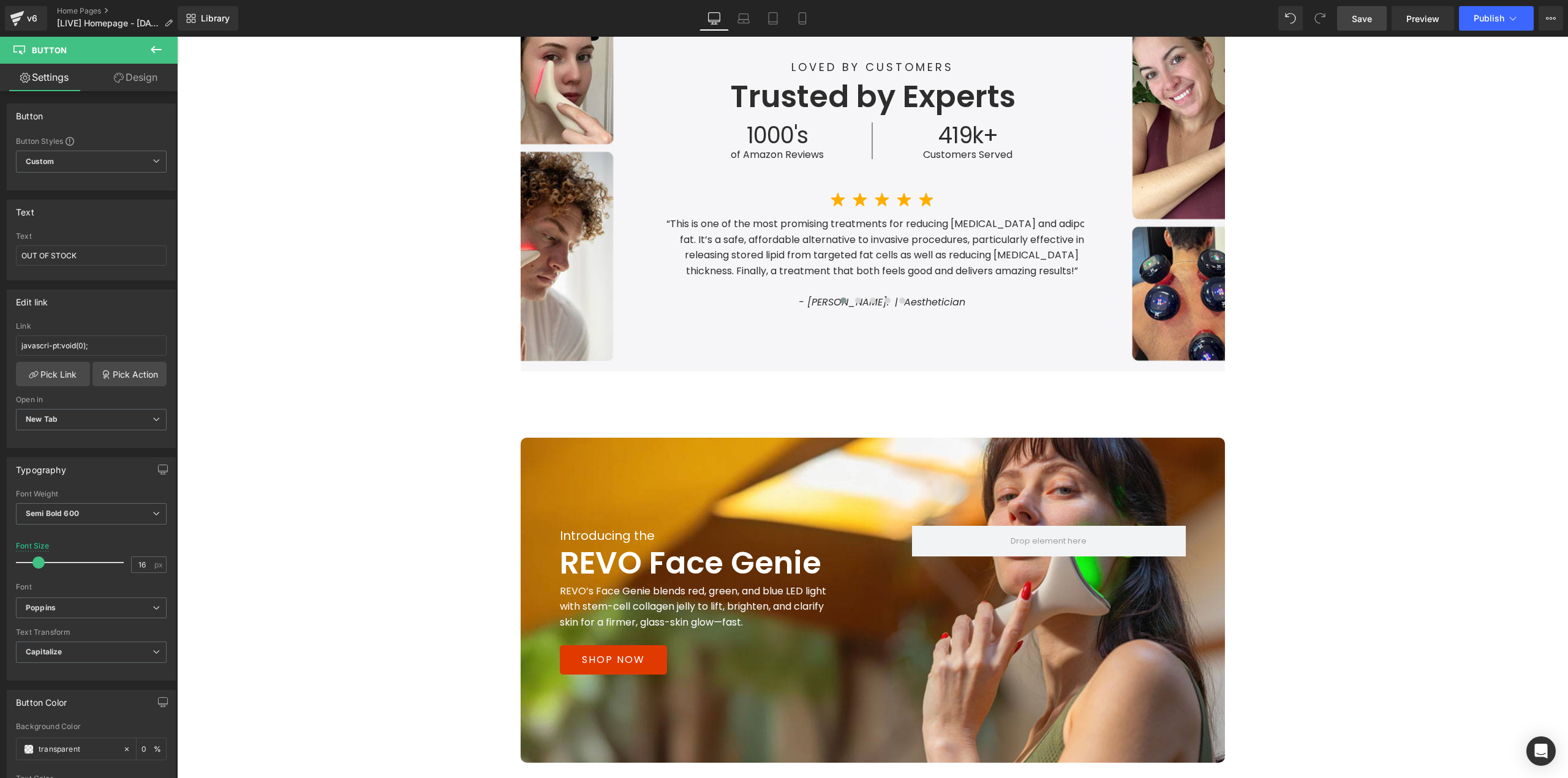
click at [1135, 330] on div "LOVED BY CUSTOMERS Text Block Trusted by Experts Heading 1000's Heading of Amaz…" at bounding box center [872, 185] width 704 height 374
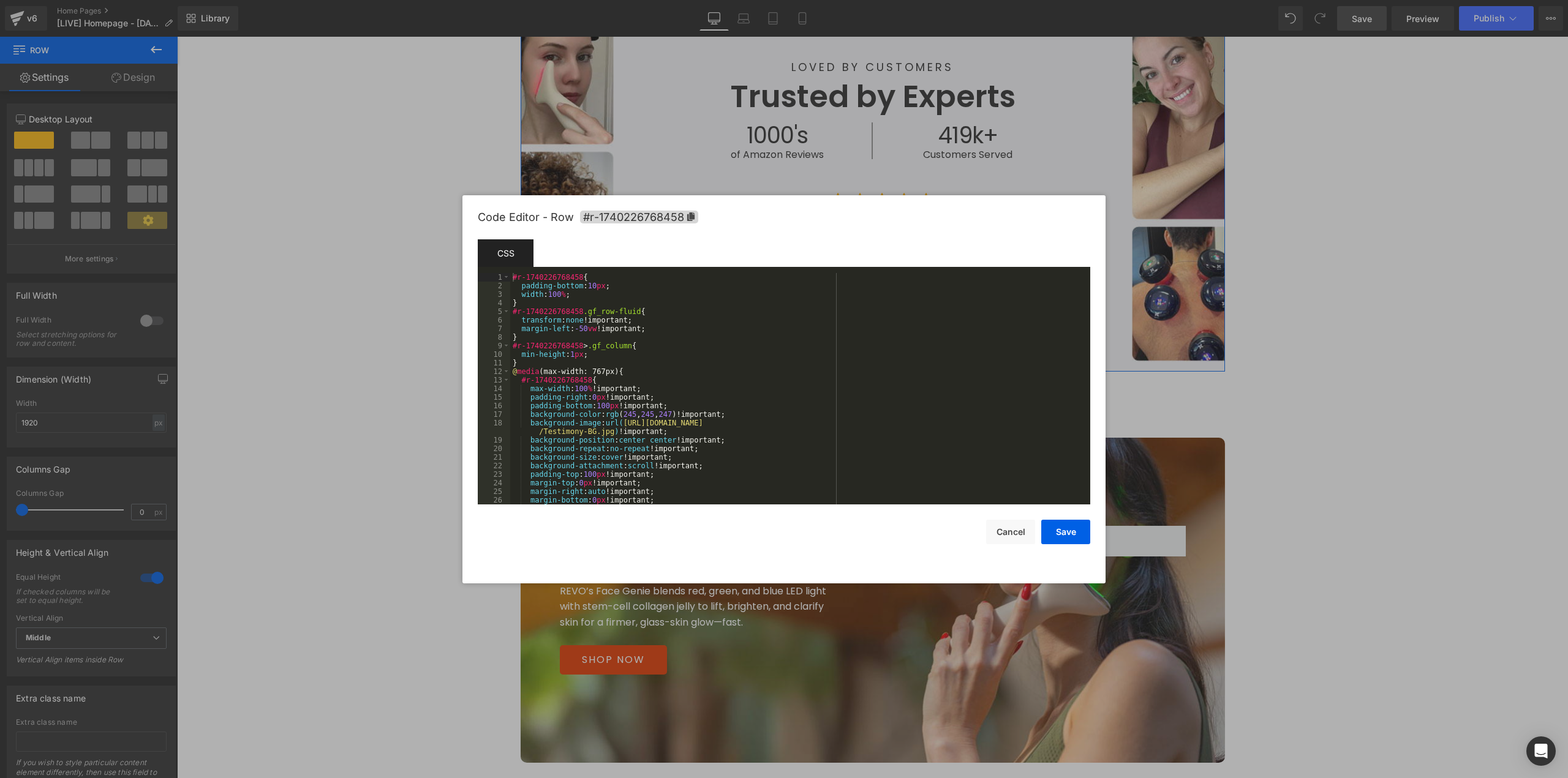
click at [1118, 371] on body "Button You are previewing how the will restyle your page. You can not edit Elem…" at bounding box center [784, 389] width 1568 height 778
click at [1180, 241] on div at bounding box center [784, 389] width 1568 height 778
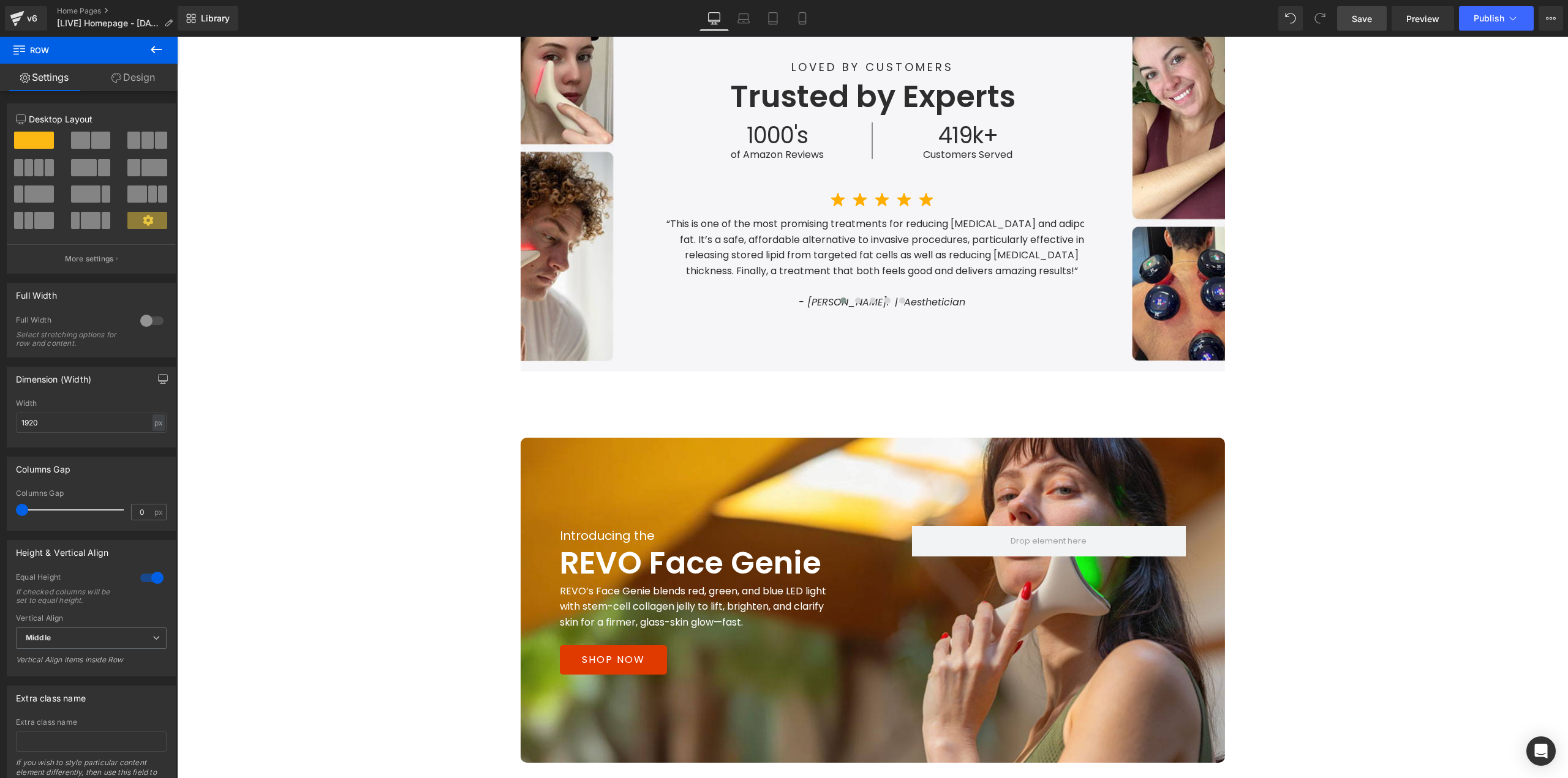
click at [143, 61] on button at bounding box center [156, 50] width 43 height 27
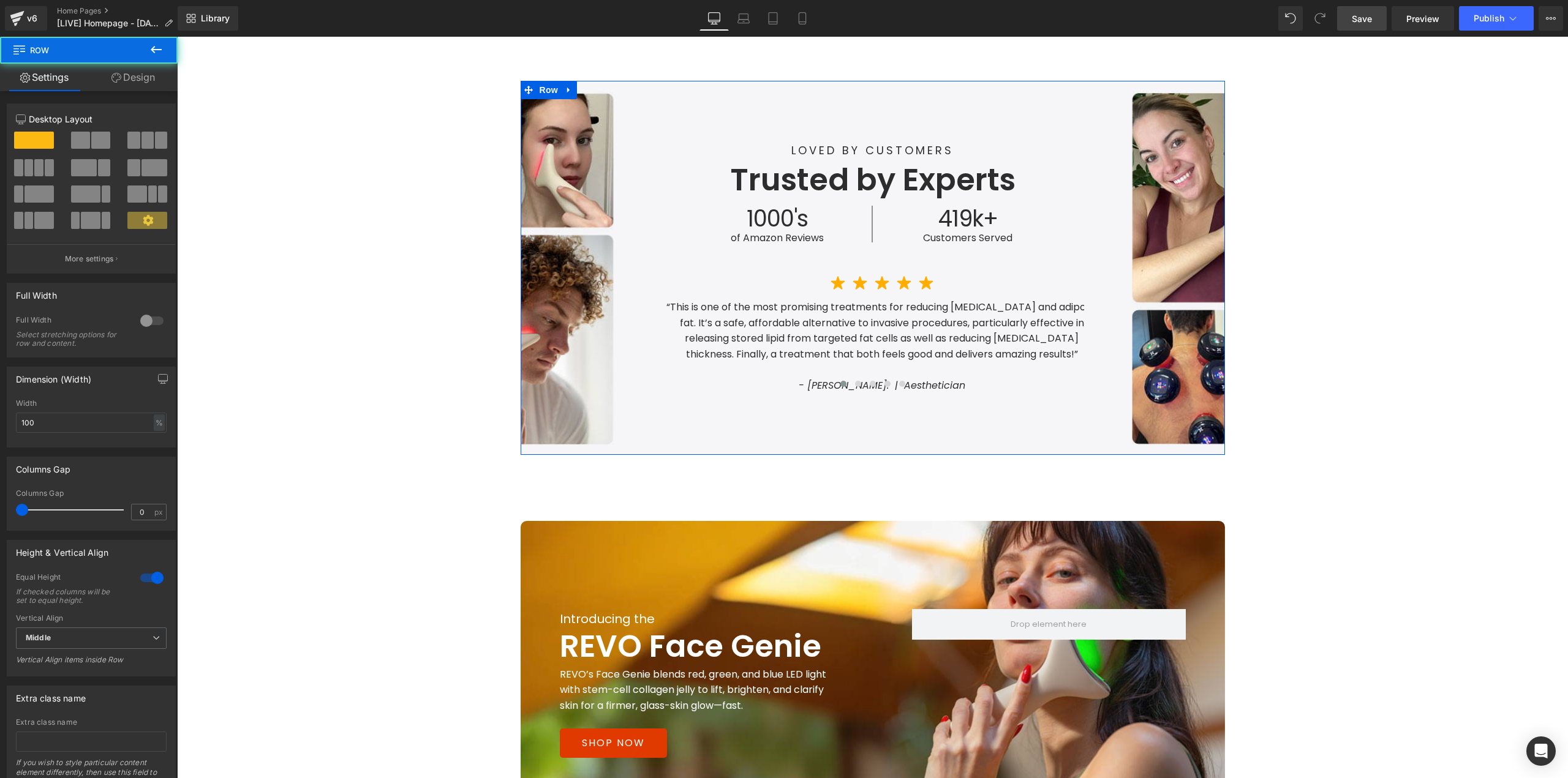
click at [167, 86] on link "Design" at bounding box center [132, 78] width 88 height 28
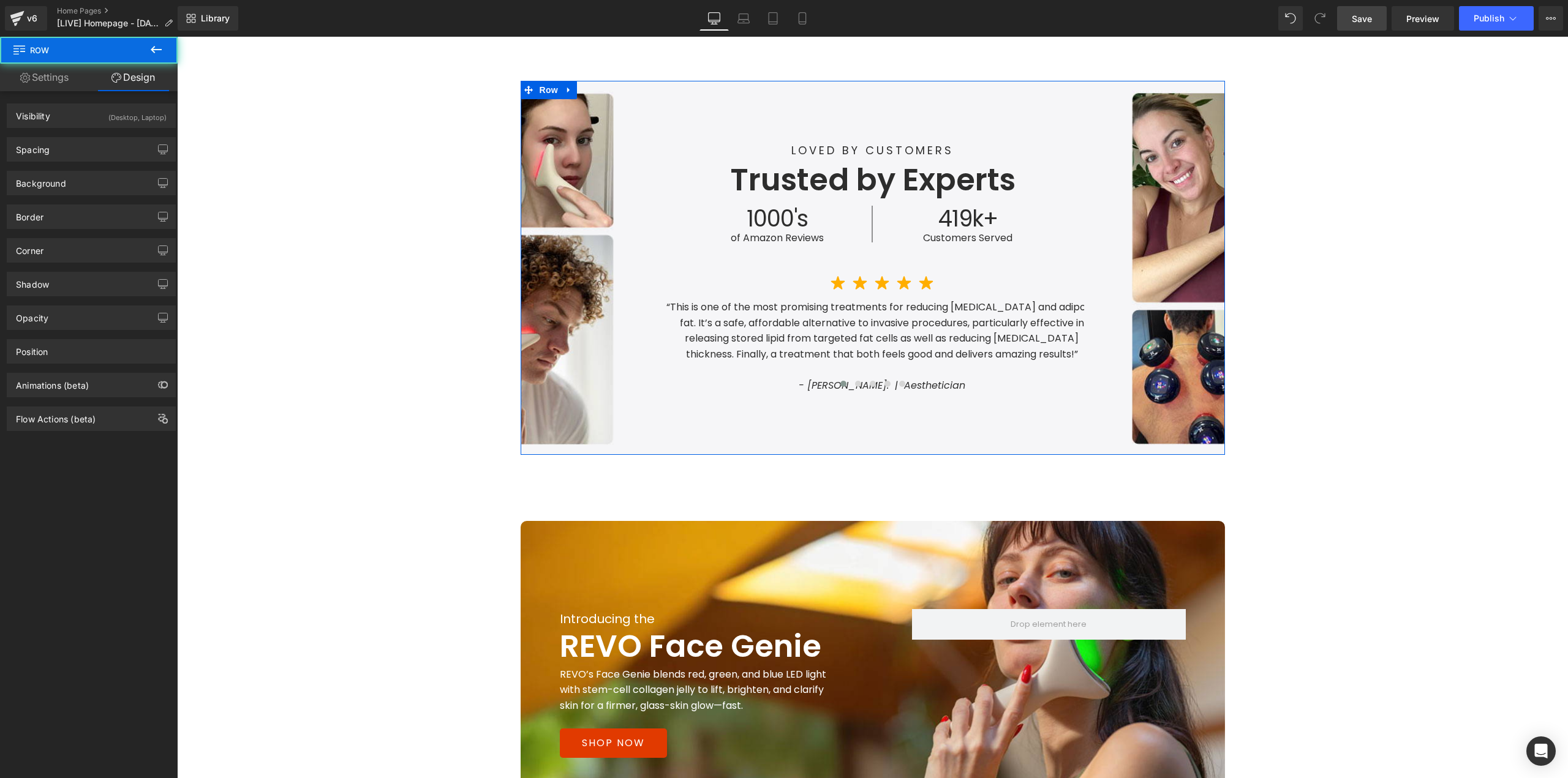
scroll to position [1075, 0]
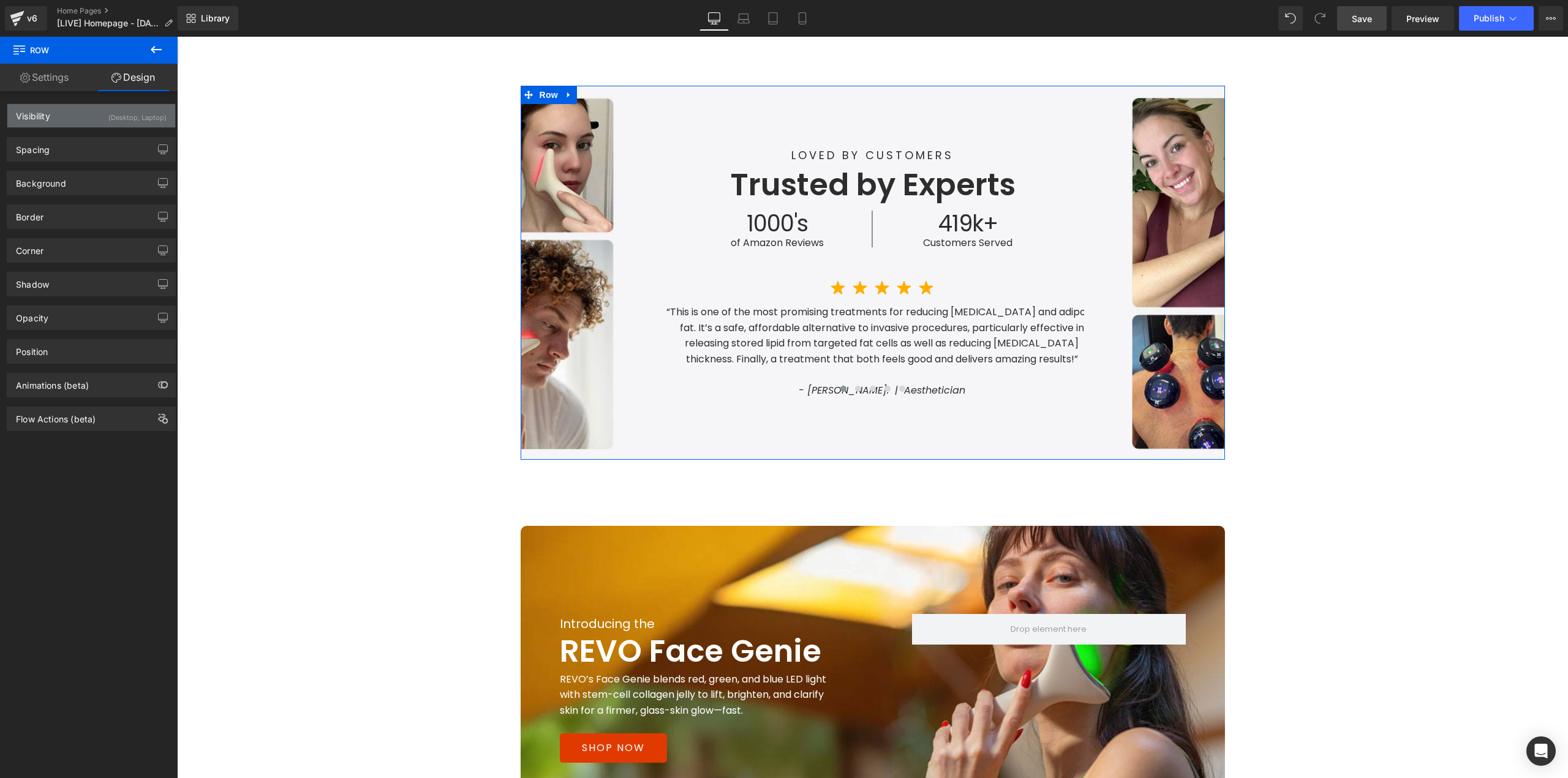
click at [110, 121] on div "(Desktop, Laptop)" at bounding box center [137, 114] width 59 height 20
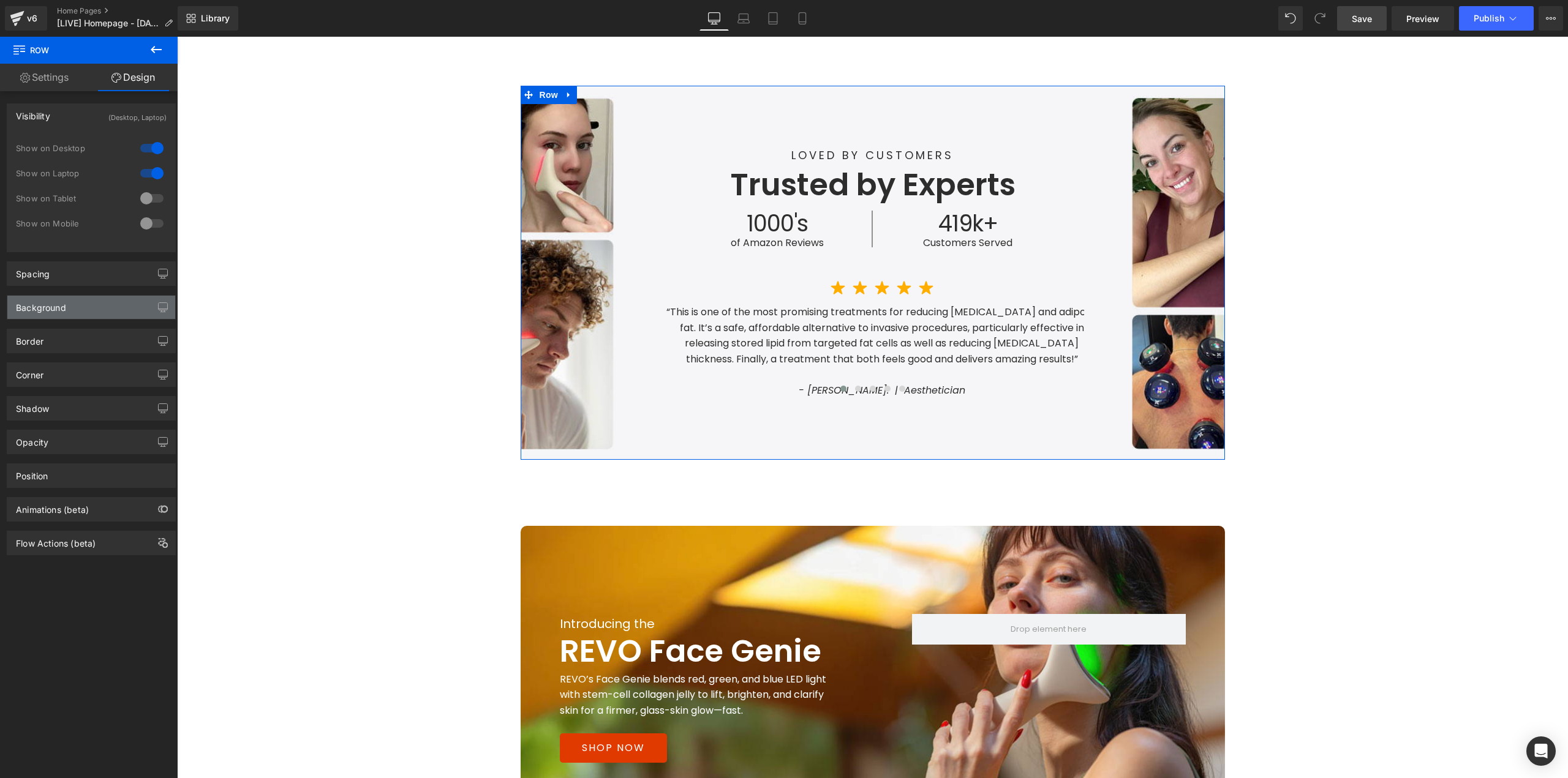
click at [79, 307] on div "Background" at bounding box center [91, 307] width 167 height 23
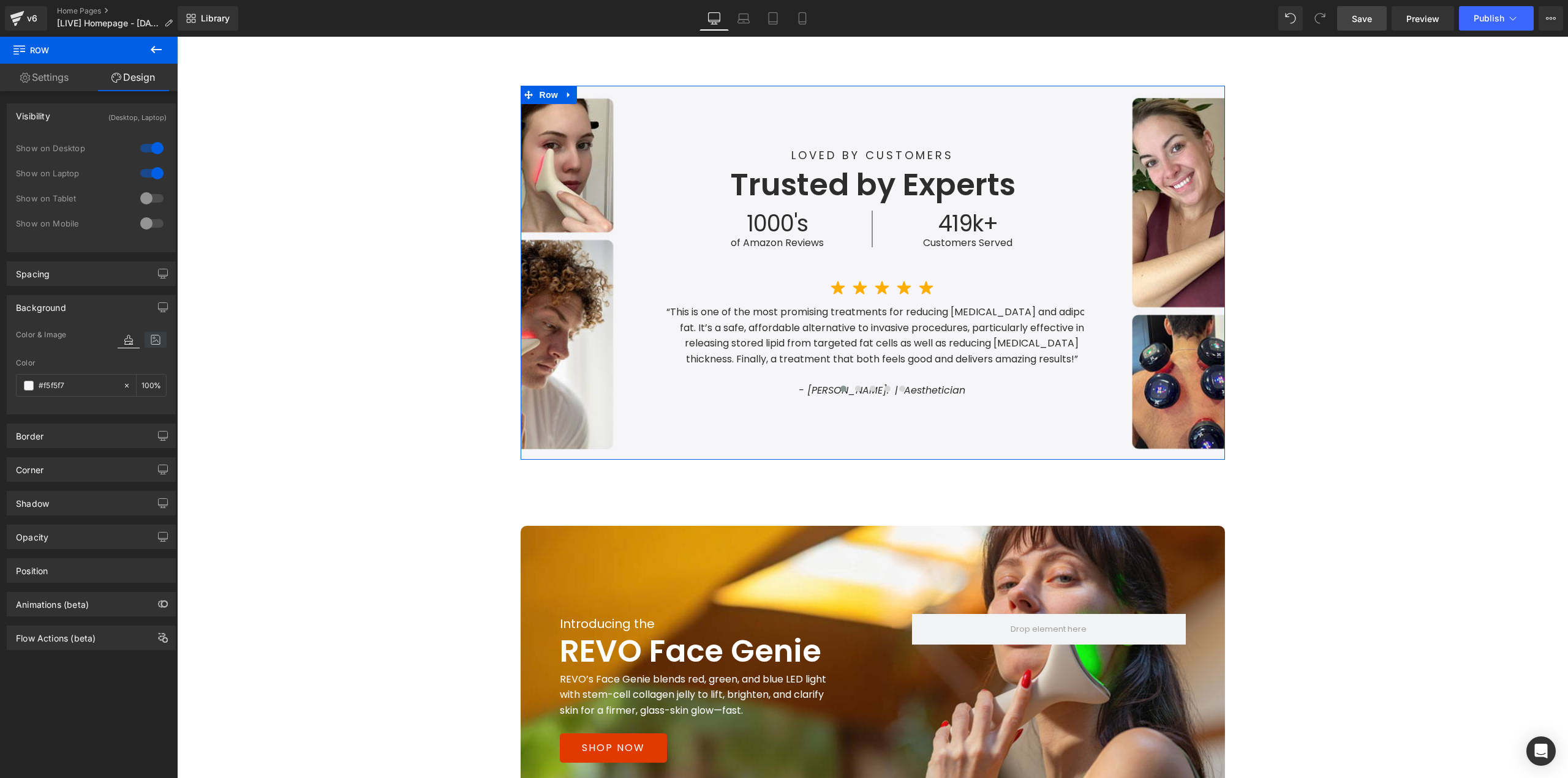
click at [154, 341] on icon at bounding box center [156, 340] width 22 height 16
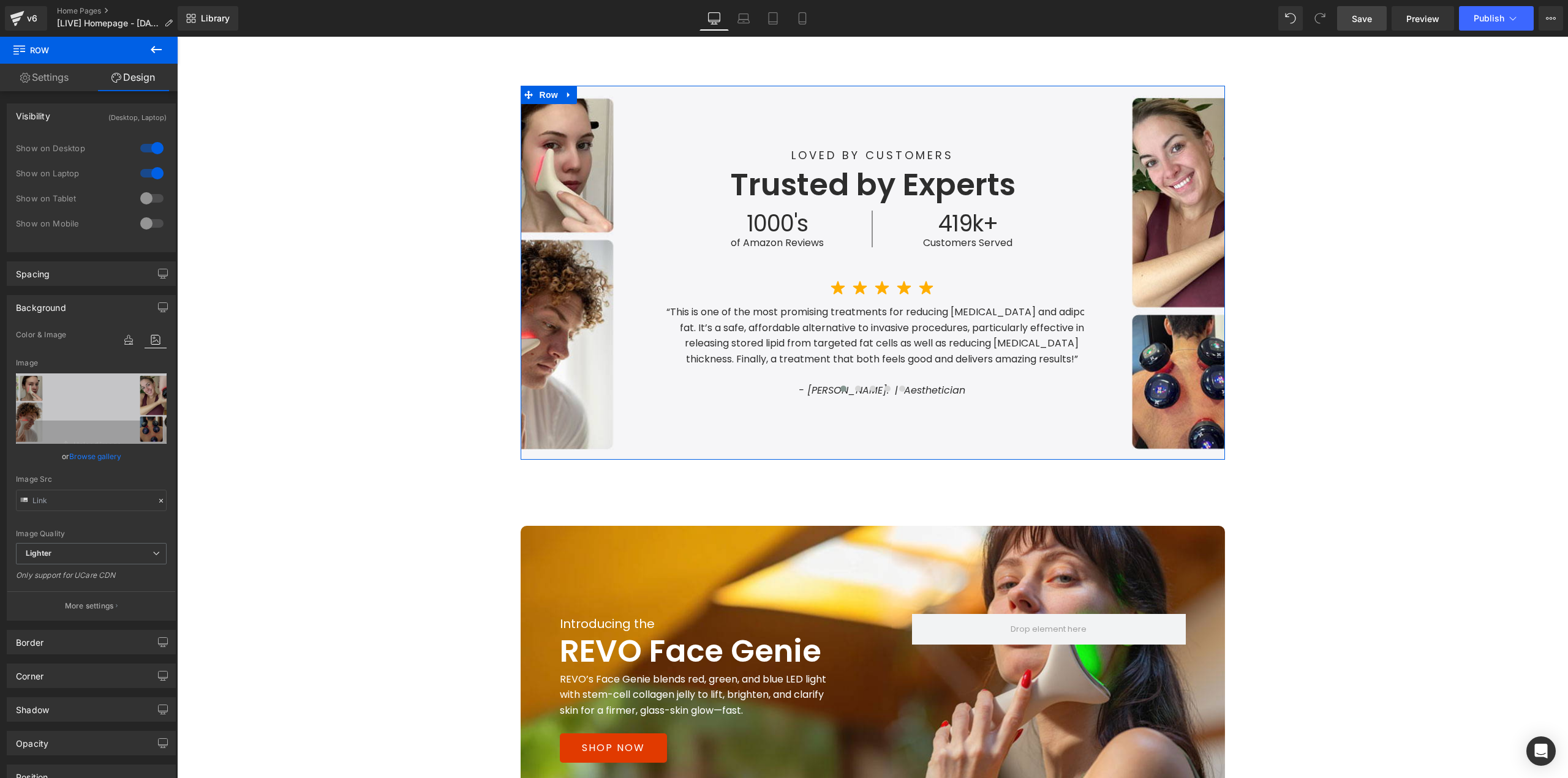
click at [99, 455] on link "Browse gallery" at bounding box center [95, 456] width 52 height 21
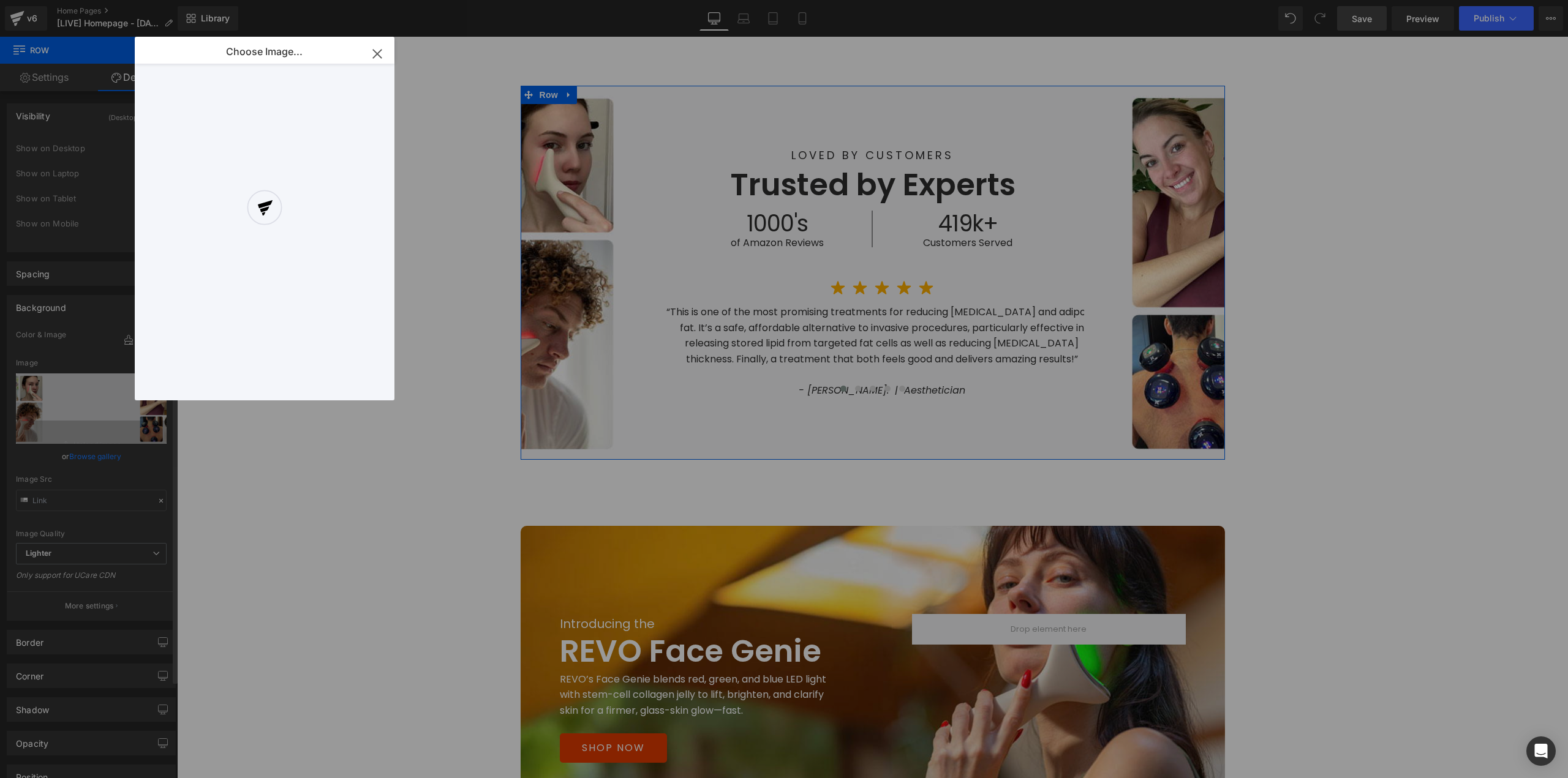
click at [102, 0] on div "Button You are previewing how the will restyle your page. You can not edit Elem…" at bounding box center [784, 0] width 1568 height 0
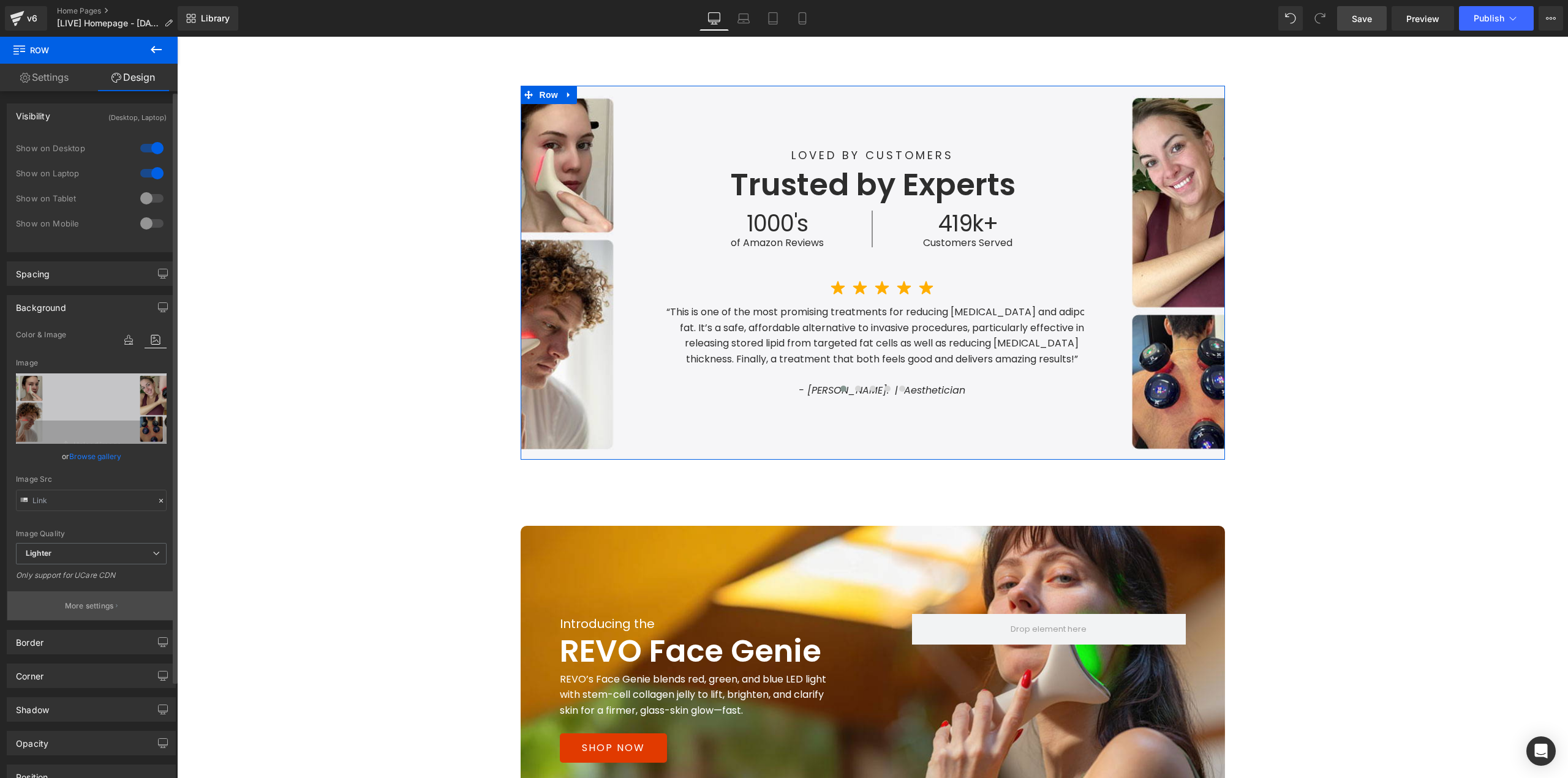
click at [74, 600] on button "More settings" at bounding box center [91, 605] width 167 height 29
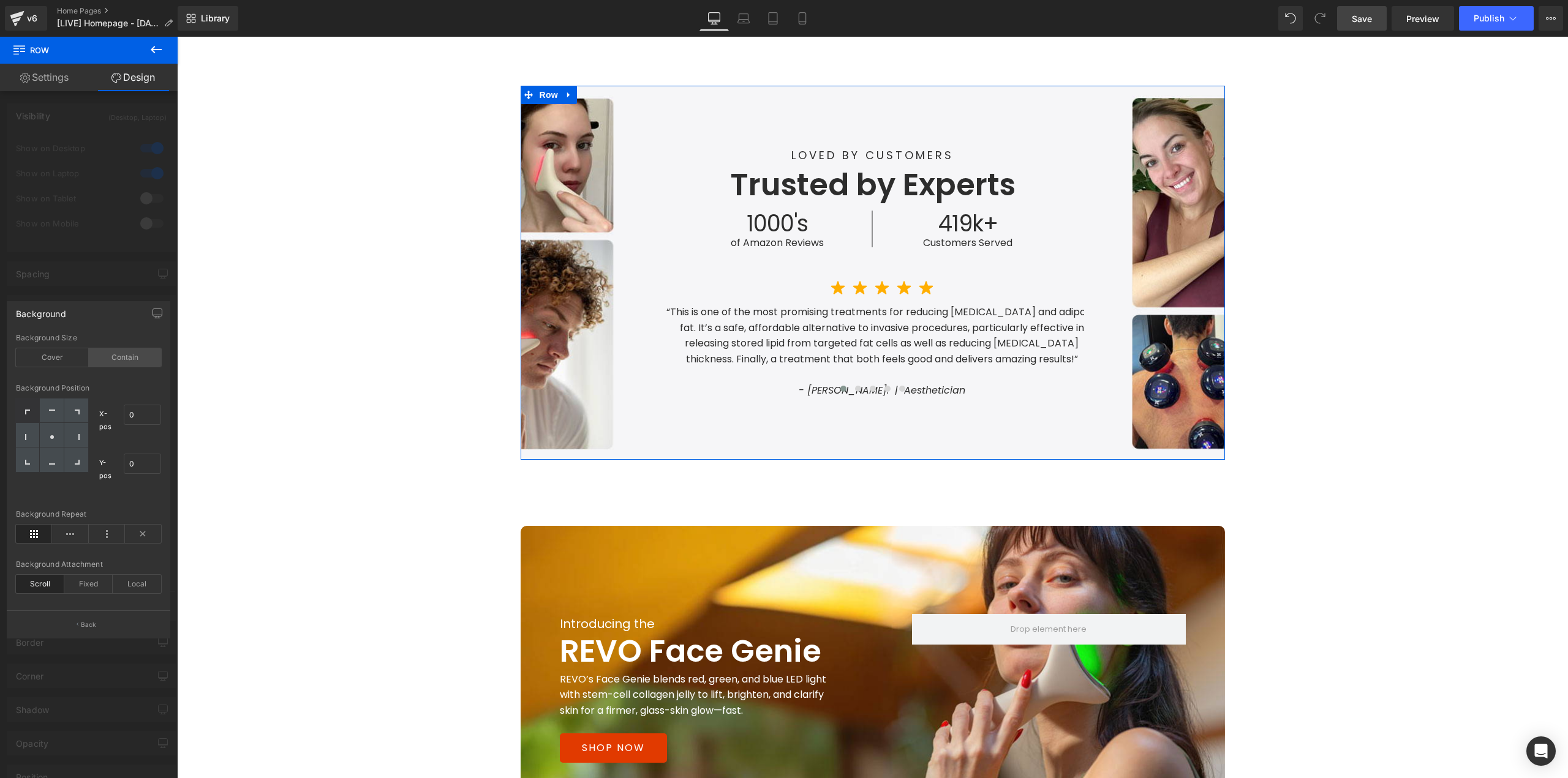
click at [118, 357] on div "Contain" at bounding box center [125, 357] width 73 height 18
click at [51, 439] on circle at bounding box center [52, 437] width 4 height 4
click at [143, 530] on icon at bounding box center [143, 534] width 36 height 18
click at [1363, 20] on span "Save" at bounding box center [1362, 19] width 20 height 13
click at [1414, 23] on span "Preview" at bounding box center [1422, 19] width 33 height 13
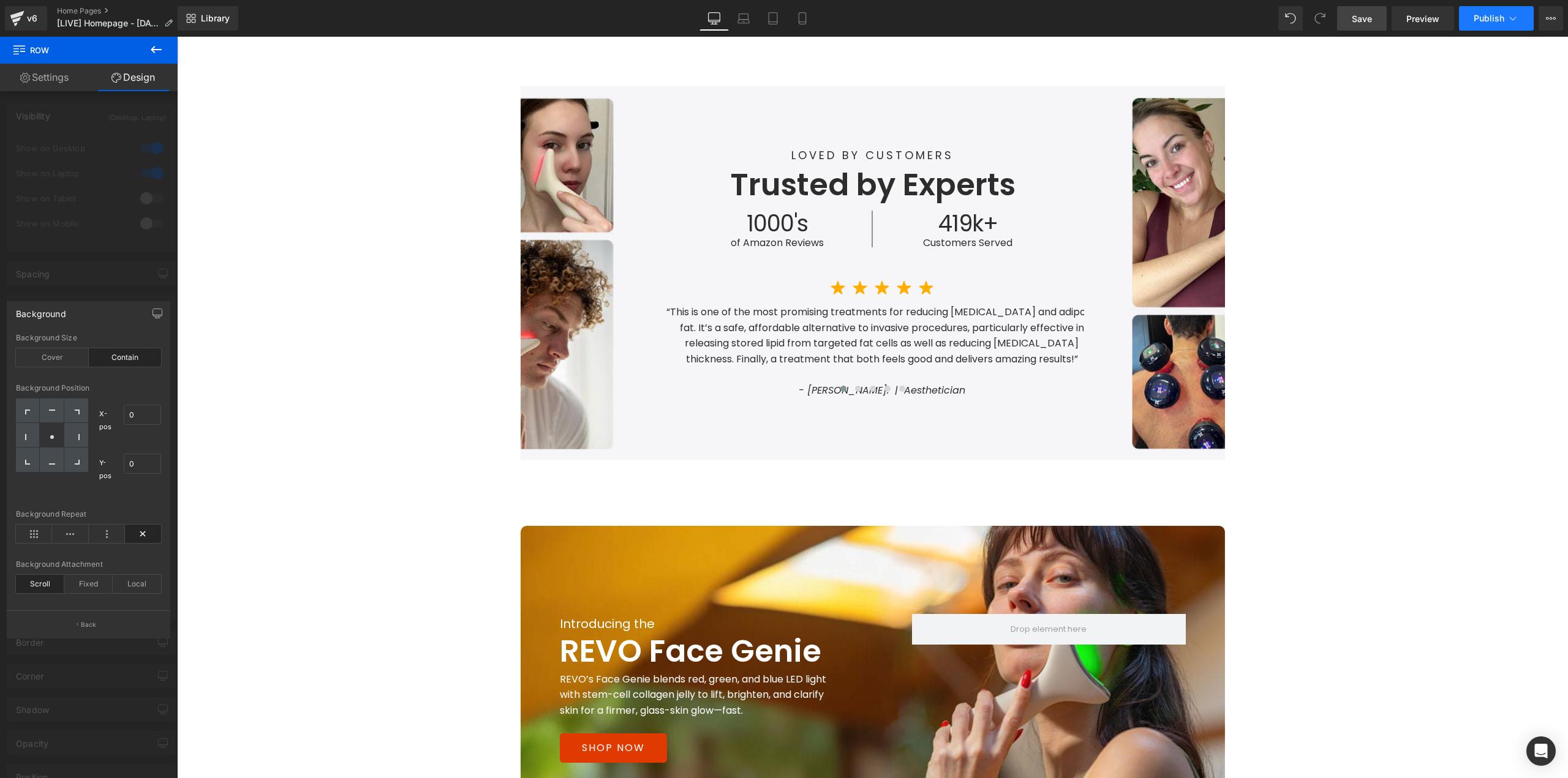
click at [1471, 15] on button "Publish" at bounding box center [1496, 18] width 75 height 24
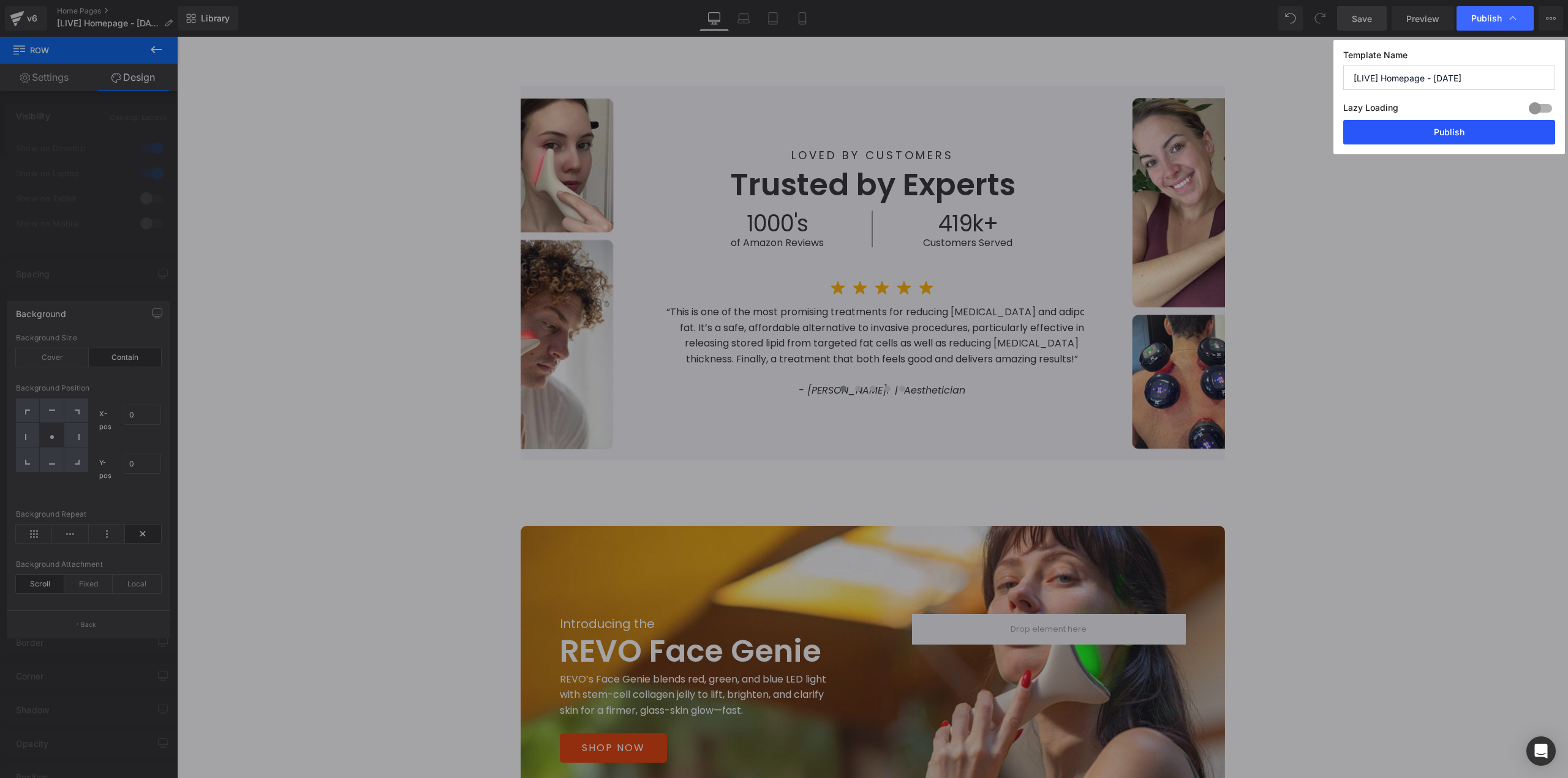
drag, startPoint x: 1422, startPoint y: 134, endPoint x: 1235, endPoint y: 98, distance: 190.4
click at [1422, 134] on button "Publish" at bounding box center [1449, 132] width 212 height 24
